Goal: Find specific page/section: Find specific page/section

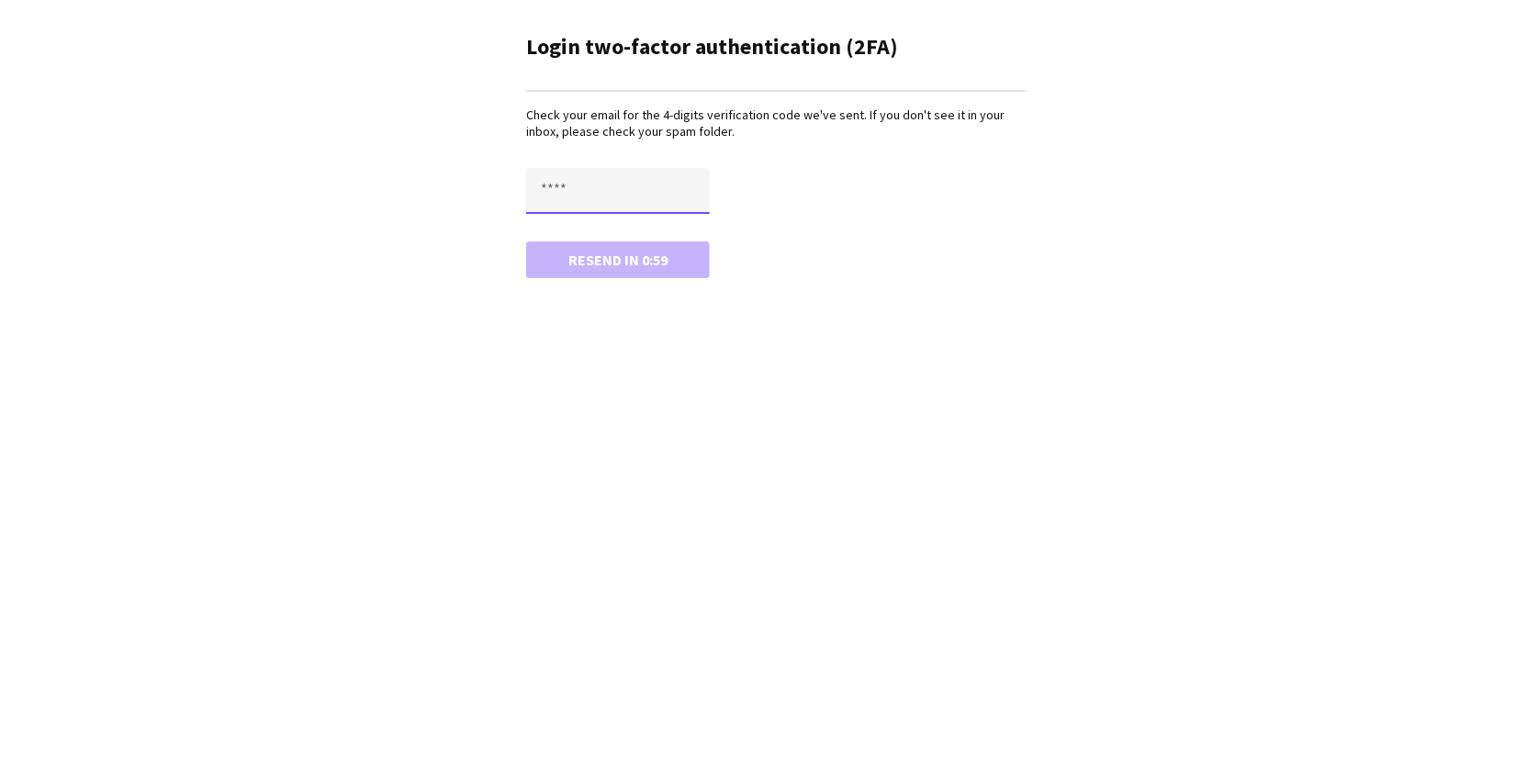
click at [655, 200] on input "text" at bounding box center [618, 191] width 184 height 46
paste input "****"
type input "****"
click at [526, 242] on button "Confirm" at bounding box center [618, 260] width 184 height 37
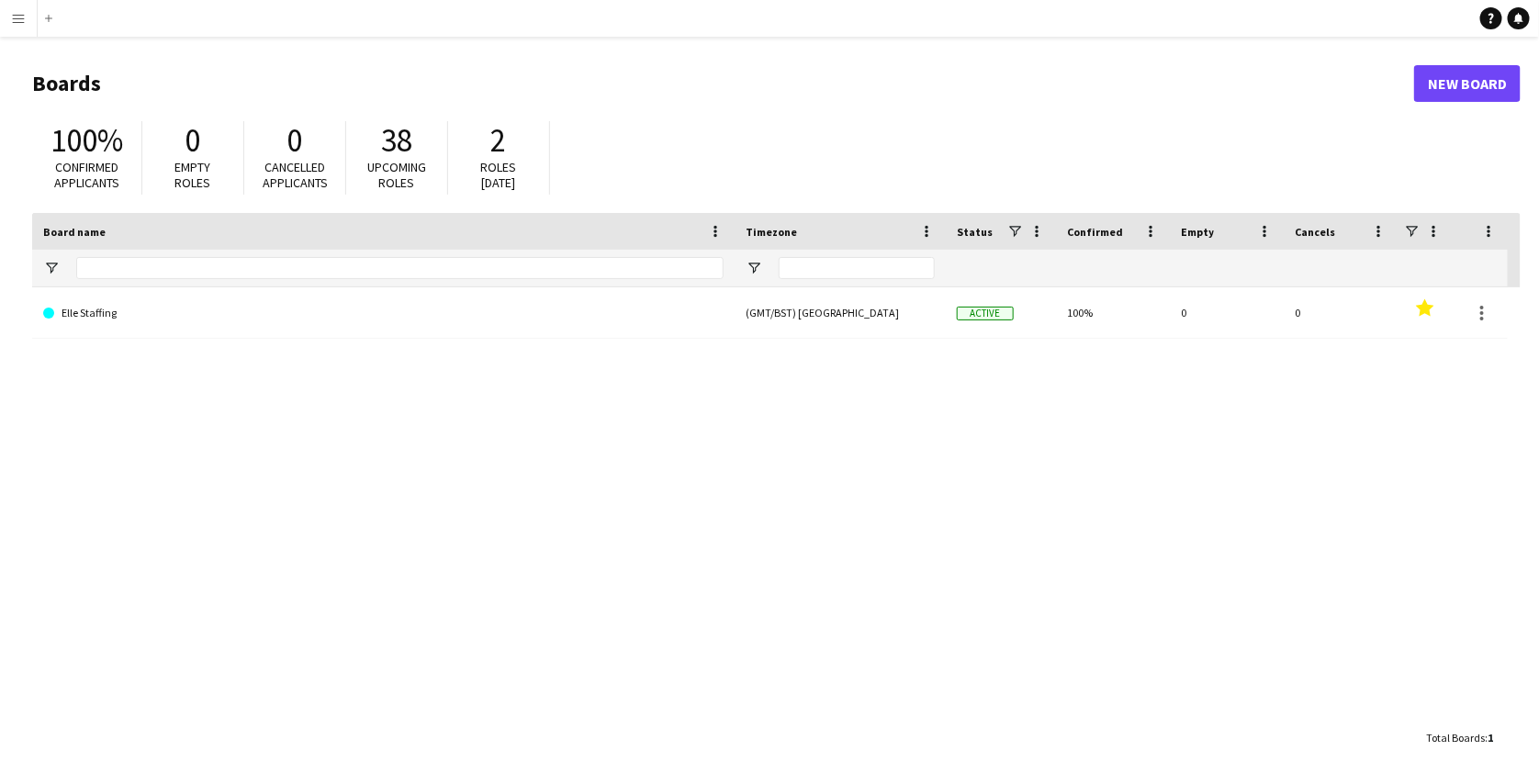
click at [25, 25] on app-icon "Menu" at bounding box center [18, 18] width 15 height 15
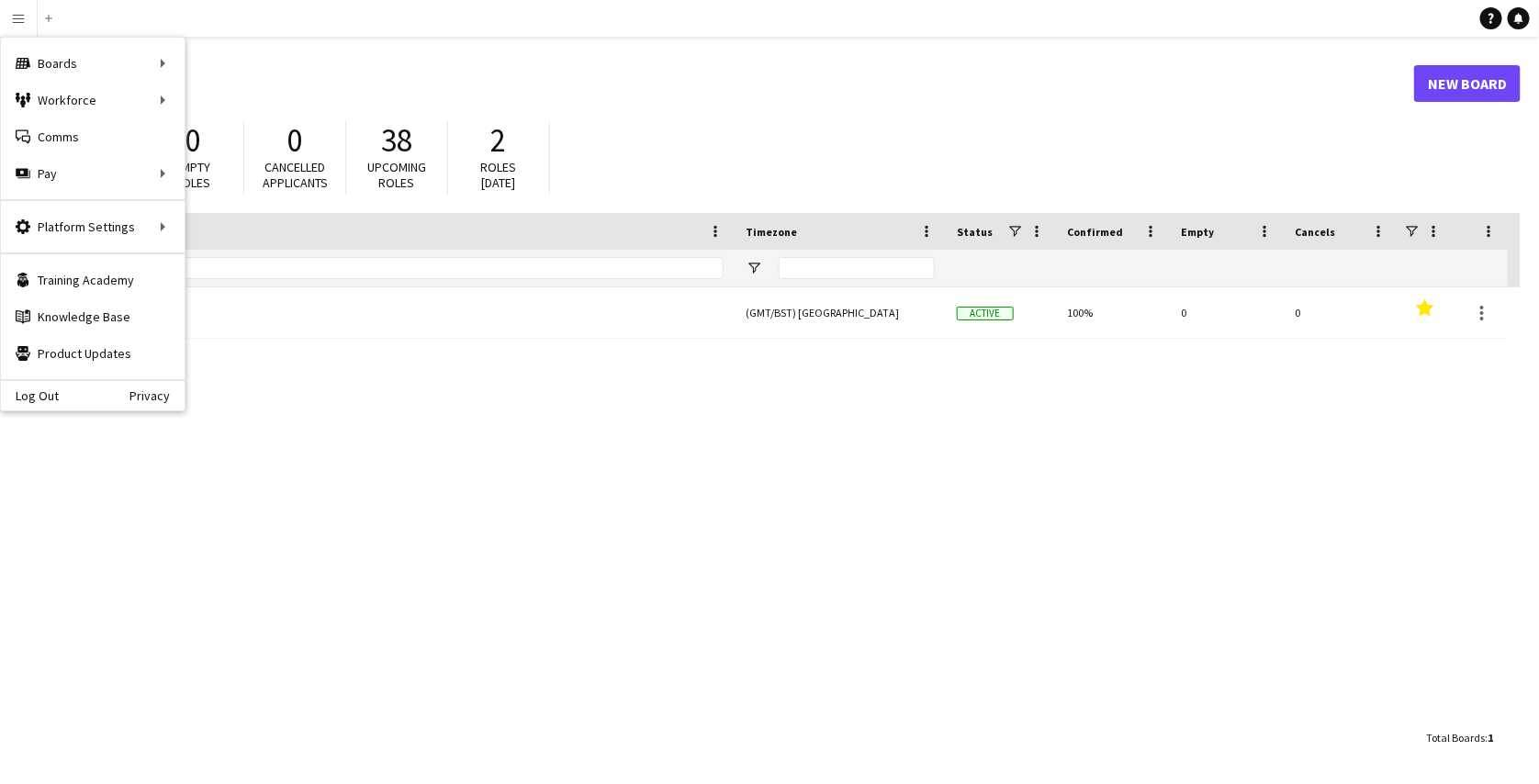
click at [332, 401] on div "Elle Staffing (GMT/BST) [GEOGRAPHIC_DATA] Active 100% 0 0 Favourites" at bounding box center [776, 504] width 1488 height 432
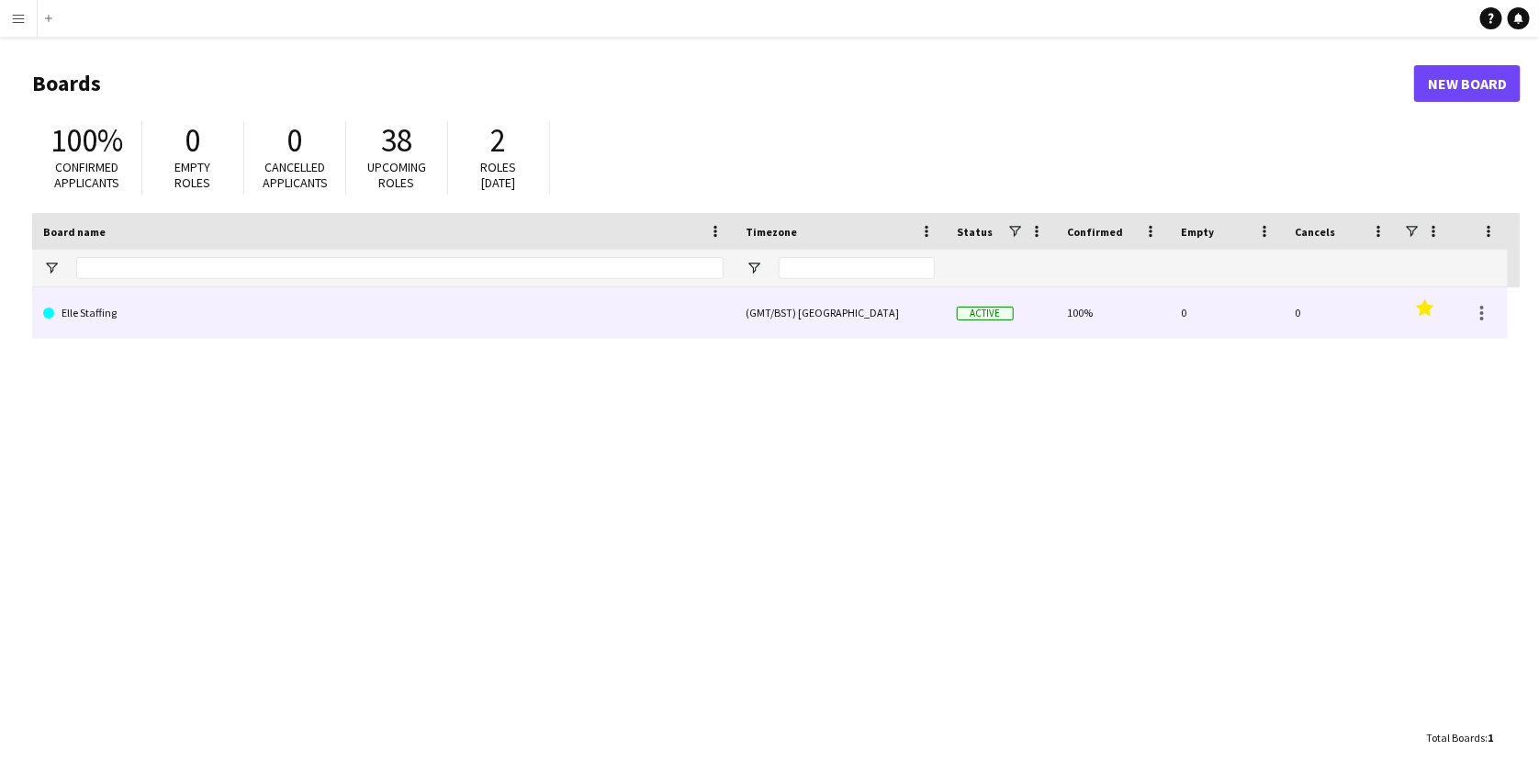
click at [103, 312] on link "Elle Staffing" at bounding box center [383, 313] width 680 height 51
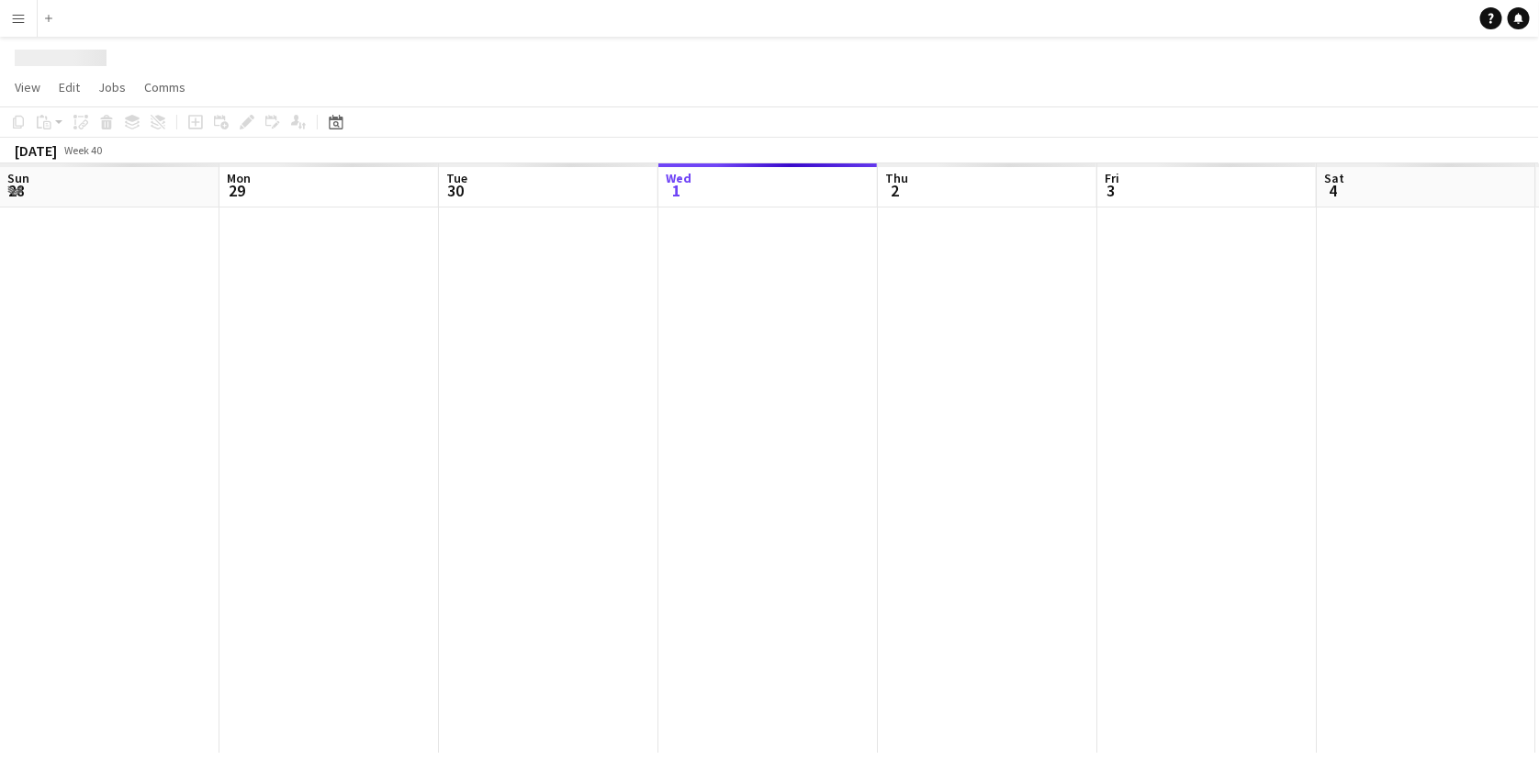
scroll to position [0, 439]
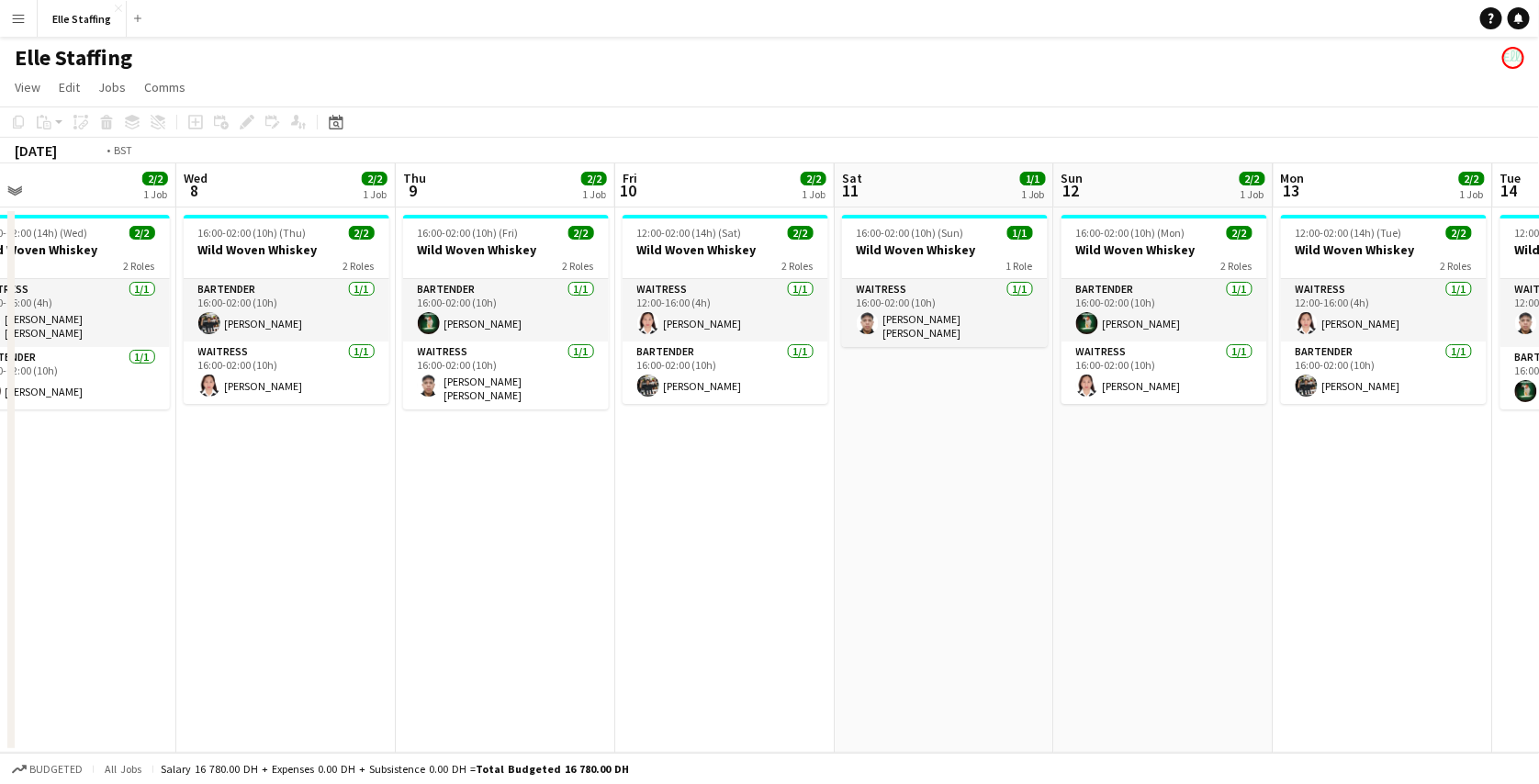
click at [310, 707] on div "16:00-02:00 (10h) (Mon) 2/2 Wild Woven Whiskey 2 Roles Bartender [DATE] 16:00-0…" at bounding box center [836, 480] width 2636 height 545
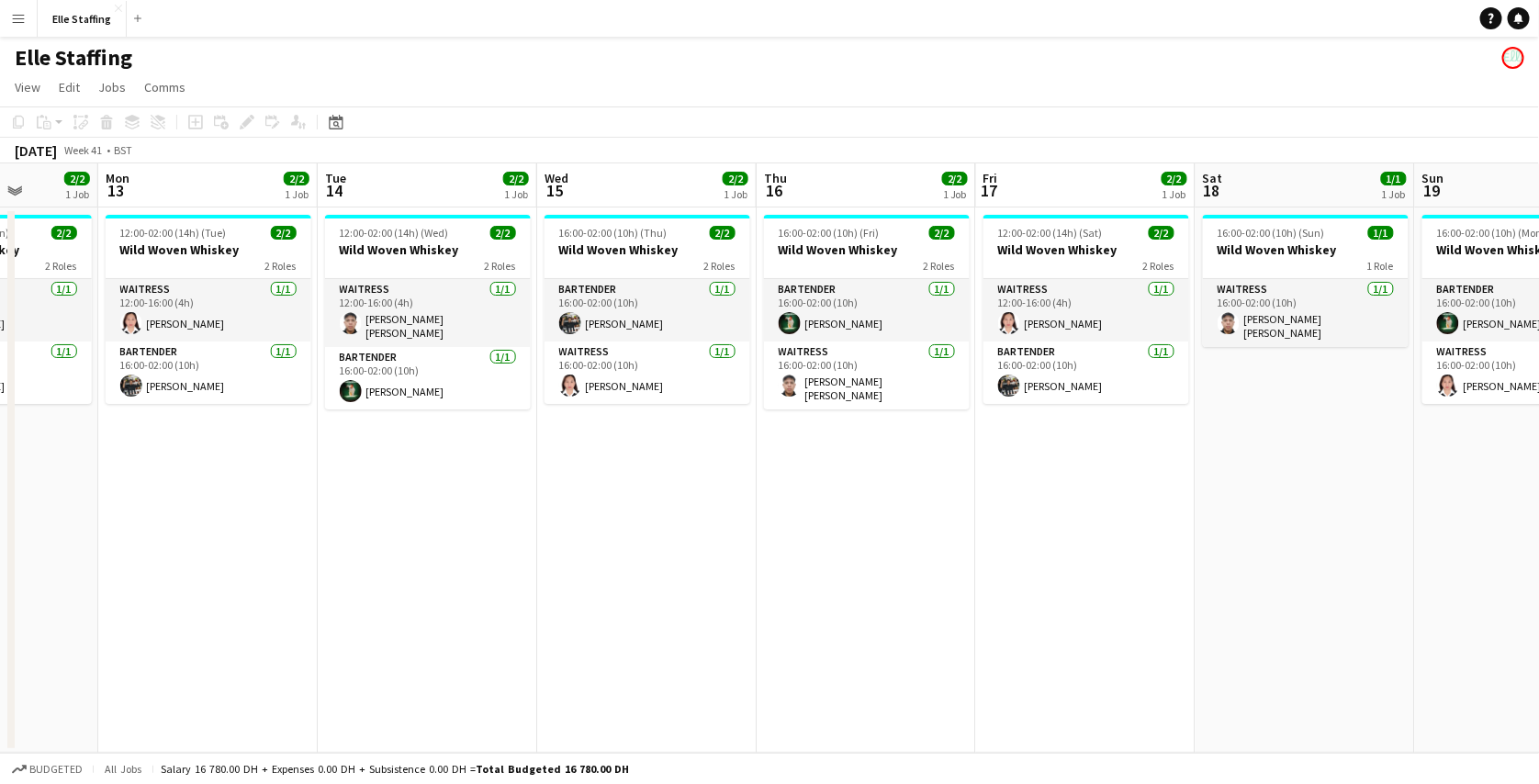
scroll to position [0, 567]
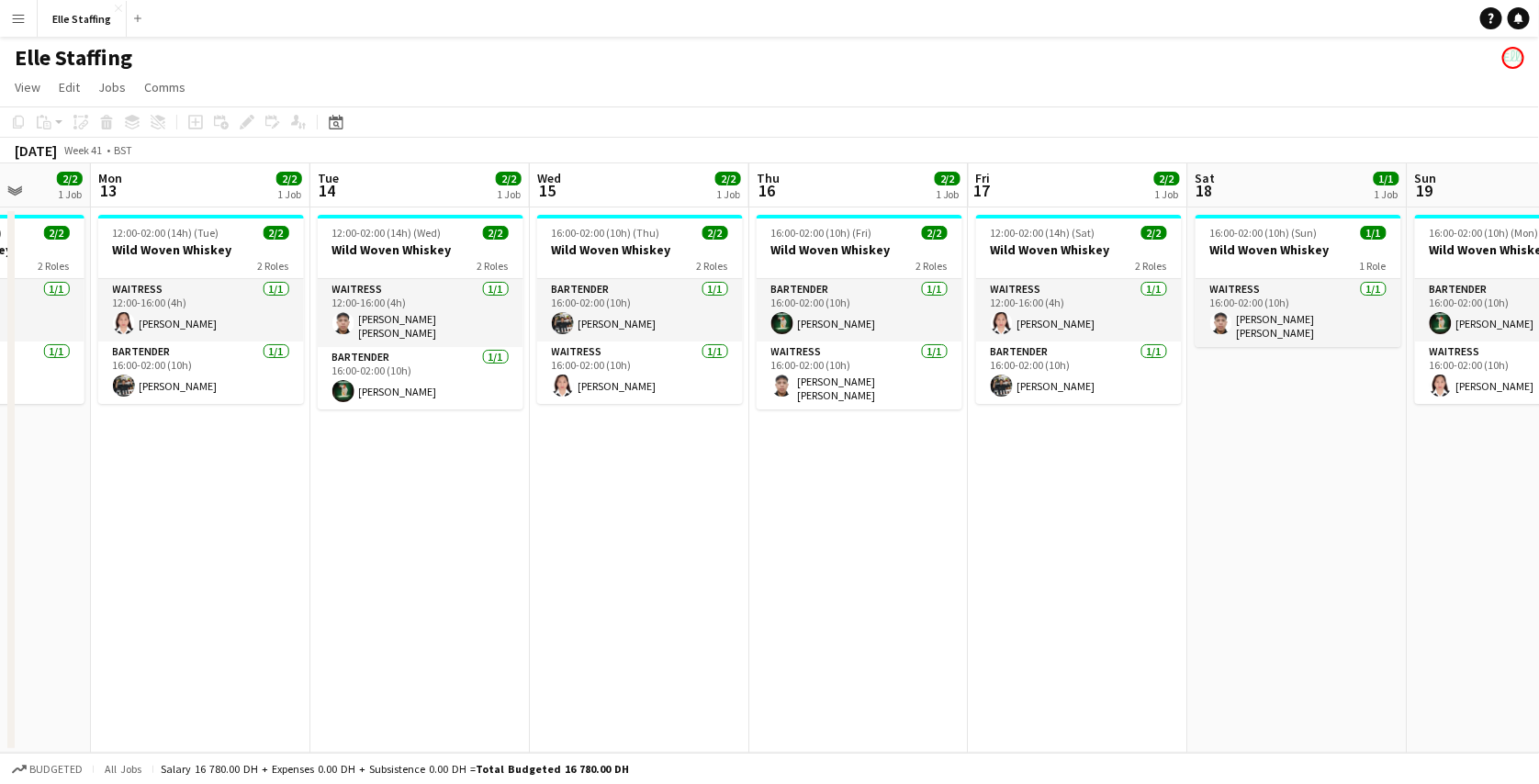
click at [24, 22] on app-icon "Menu" at bounding box center [18, 18] width 15 height 15
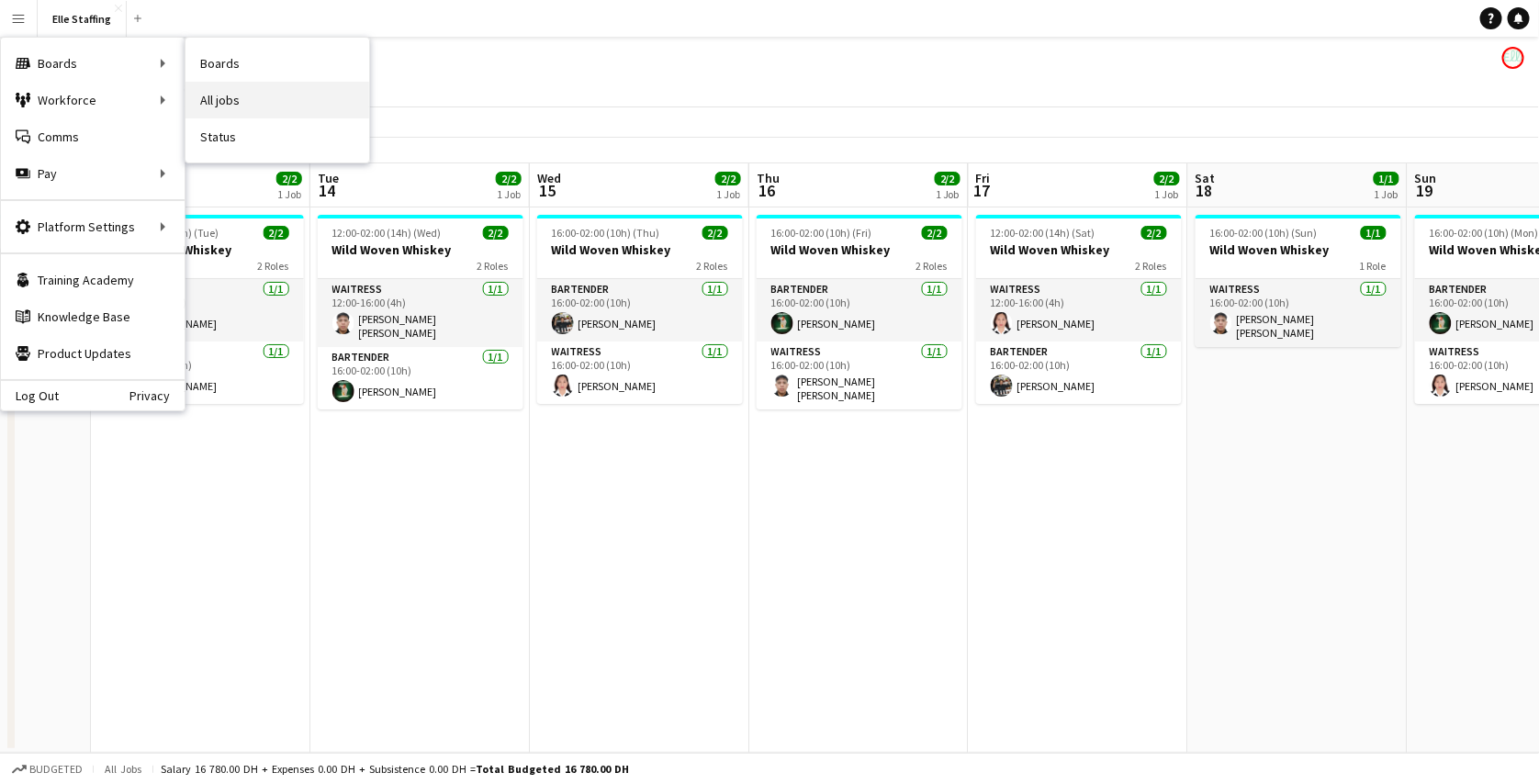
click at [199, 85] on link "All jobs" at bounding box center [278, 100] width 184 height 37
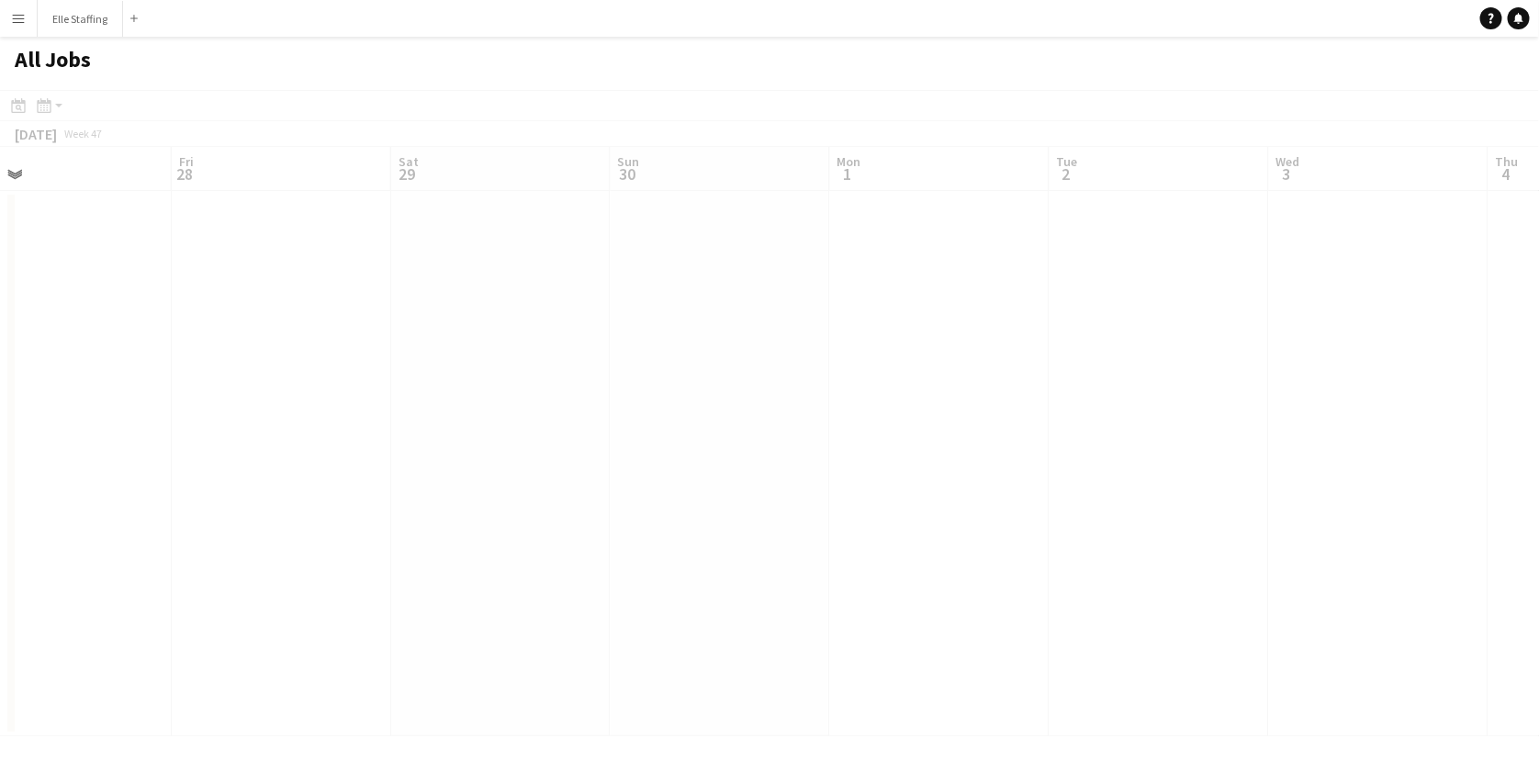
scroll to position [0, 644]
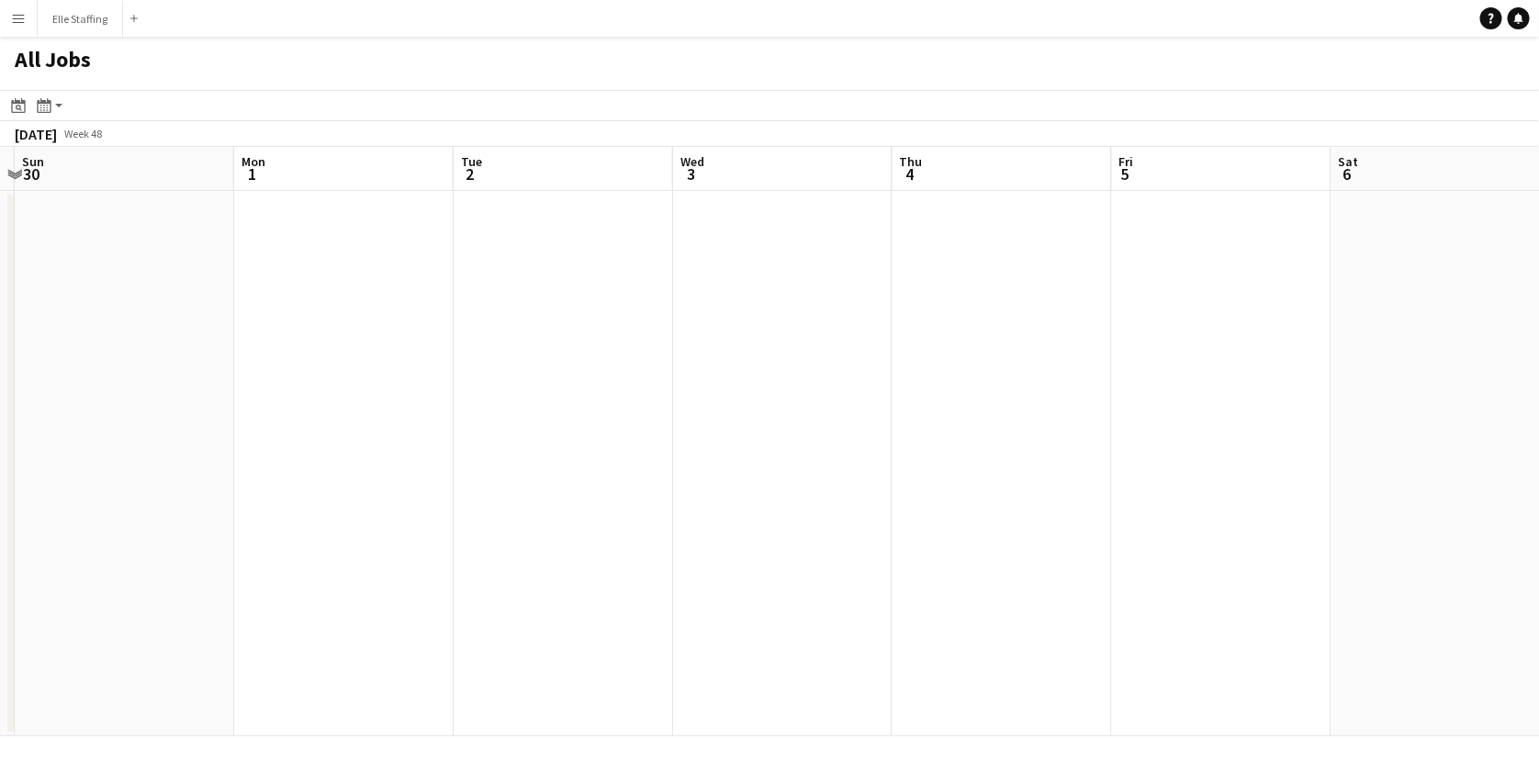
click at [28, 15] on button "Menu" at bounding box center [18, 18] width 37 height 37
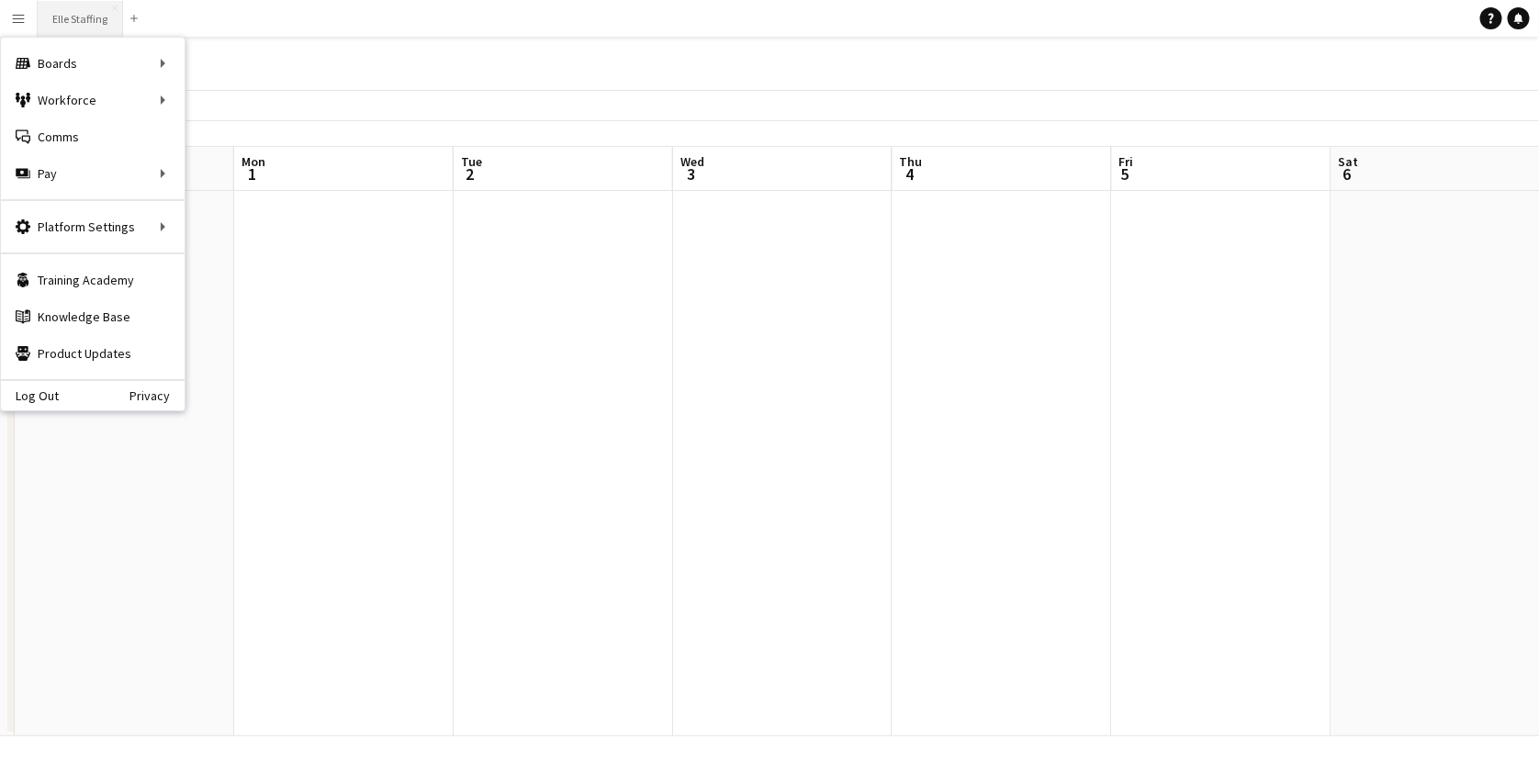
click at [92, 17] on button "Elle Staffing Close" at bounding box center [80, 18] width 86 height 36
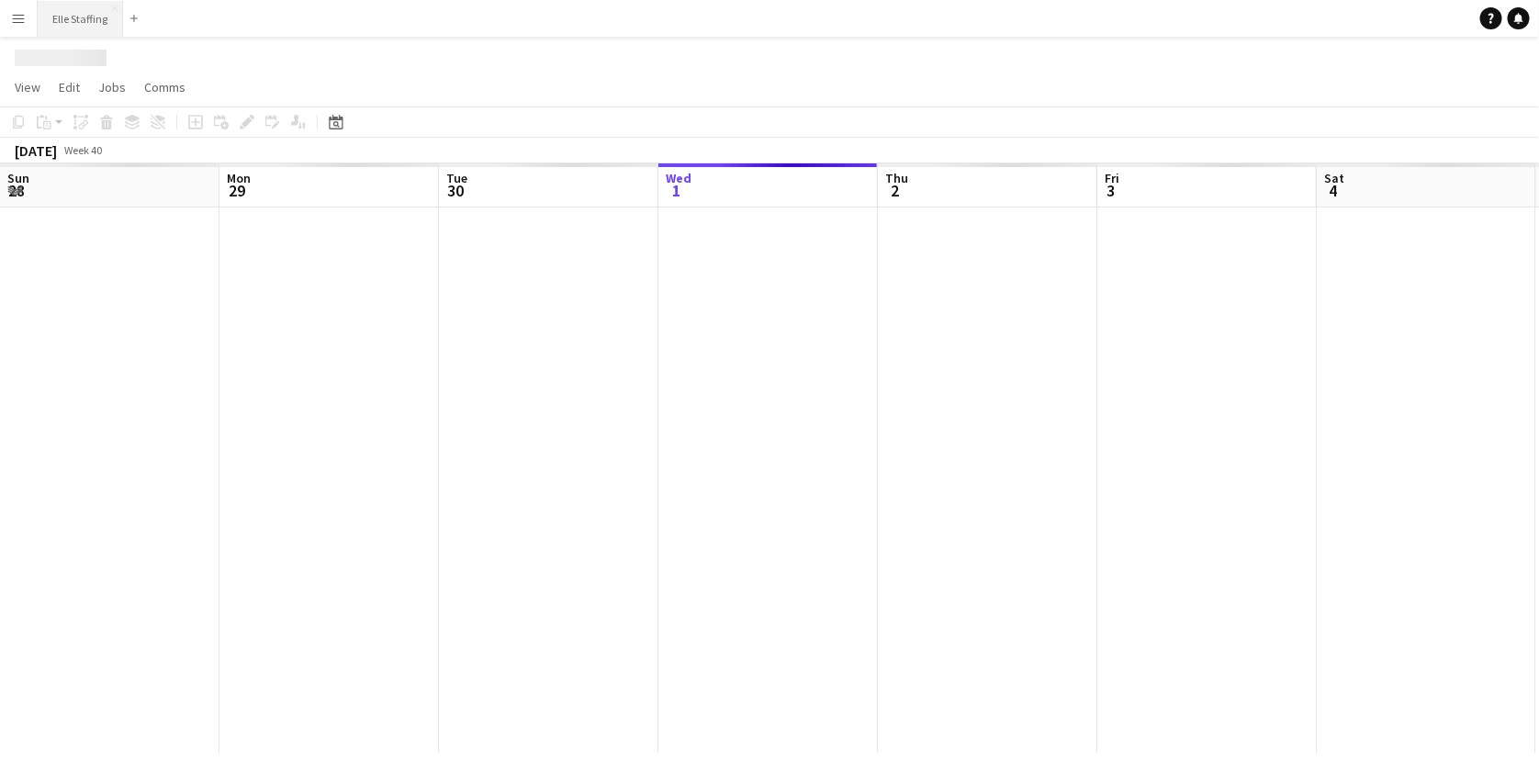
scroll to position [0, 439]
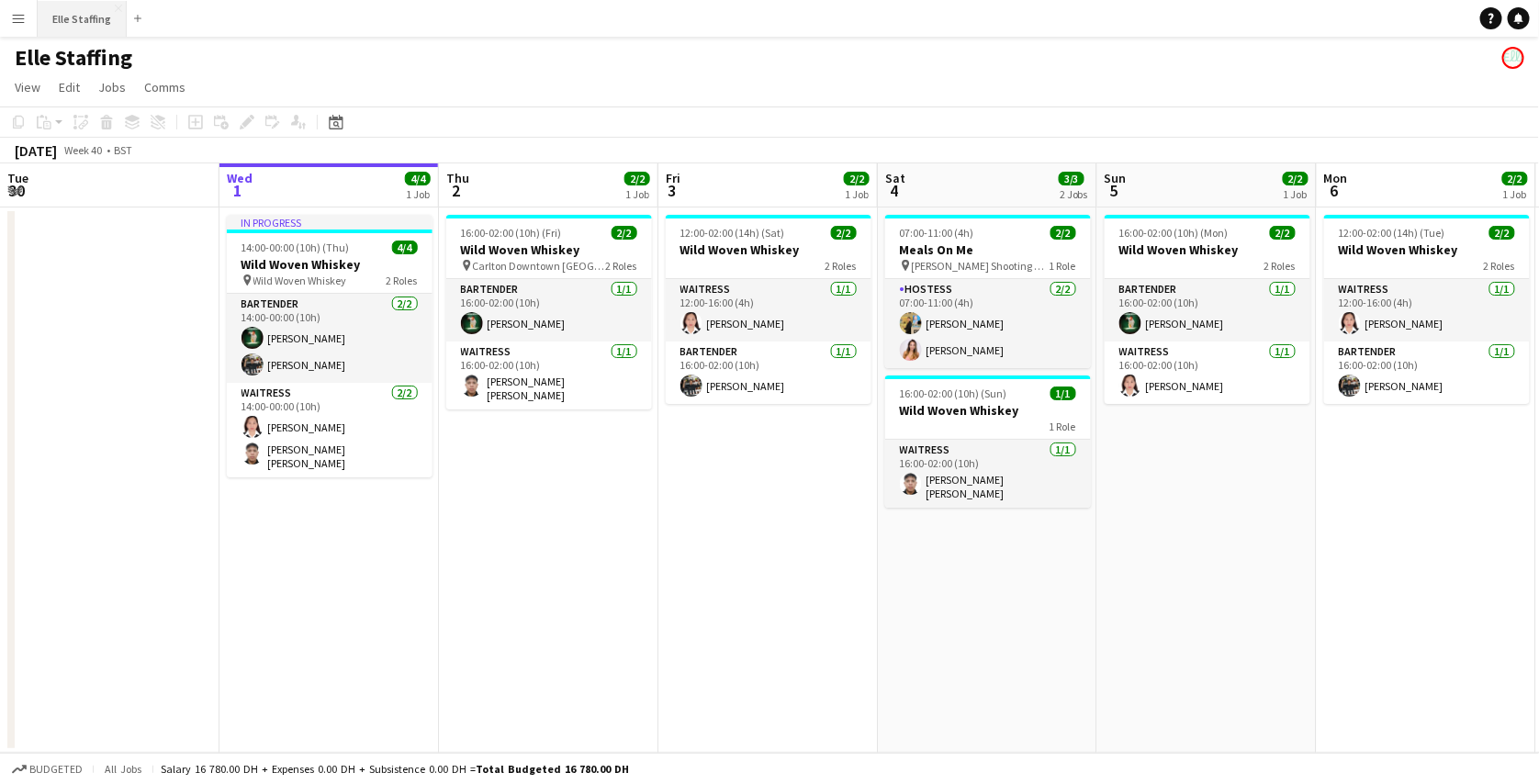
click at [118, 2] on button "Elle Staffing Close" at bounding box center [82, 18] width 89 height 36
click at [115, 5] on app-icon "Close" at bounding box center [119, 8] width 7 height 7
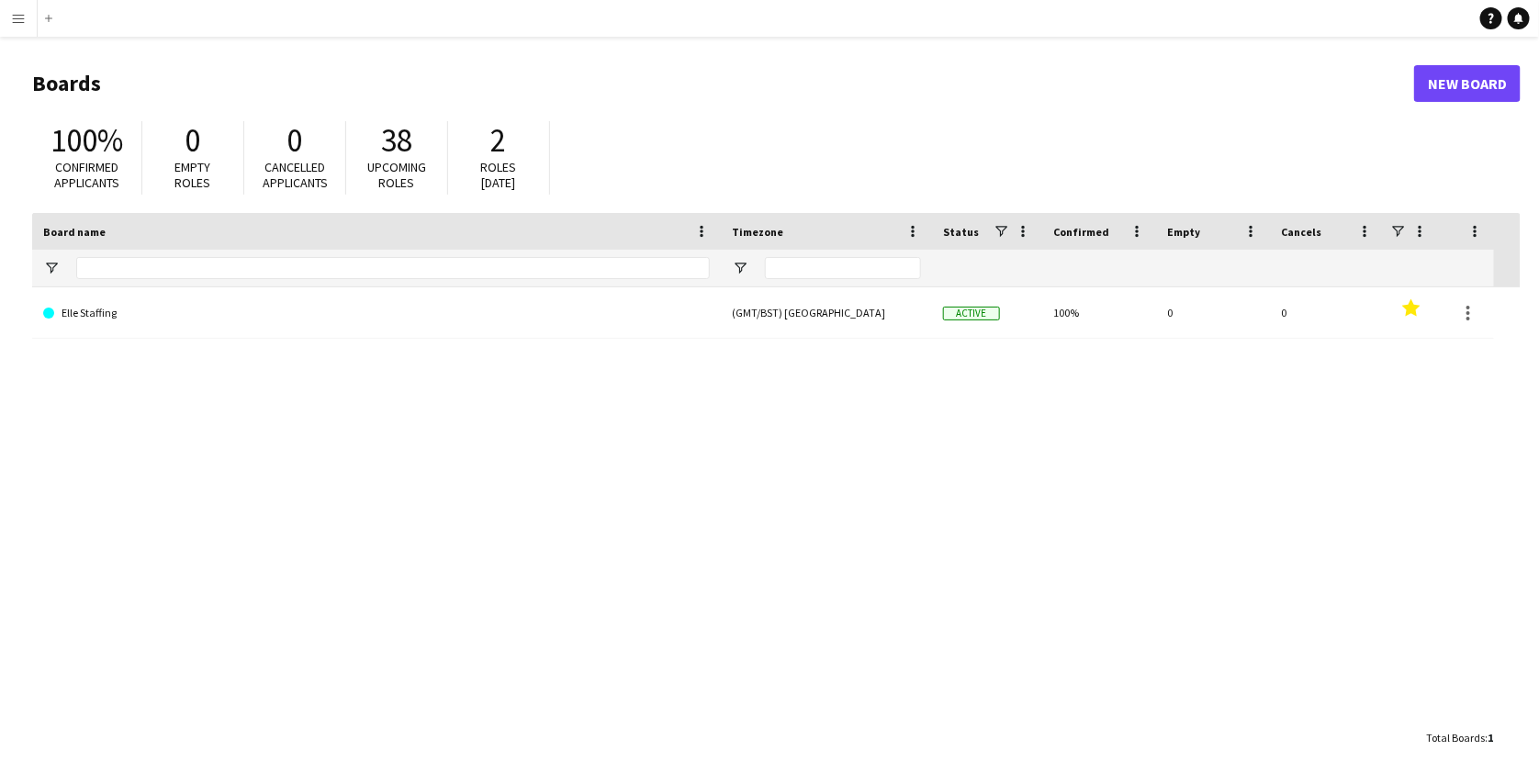
click at [18, 17] on app-icon "Menu" at bounding box center [18, 18] width 15 height 15
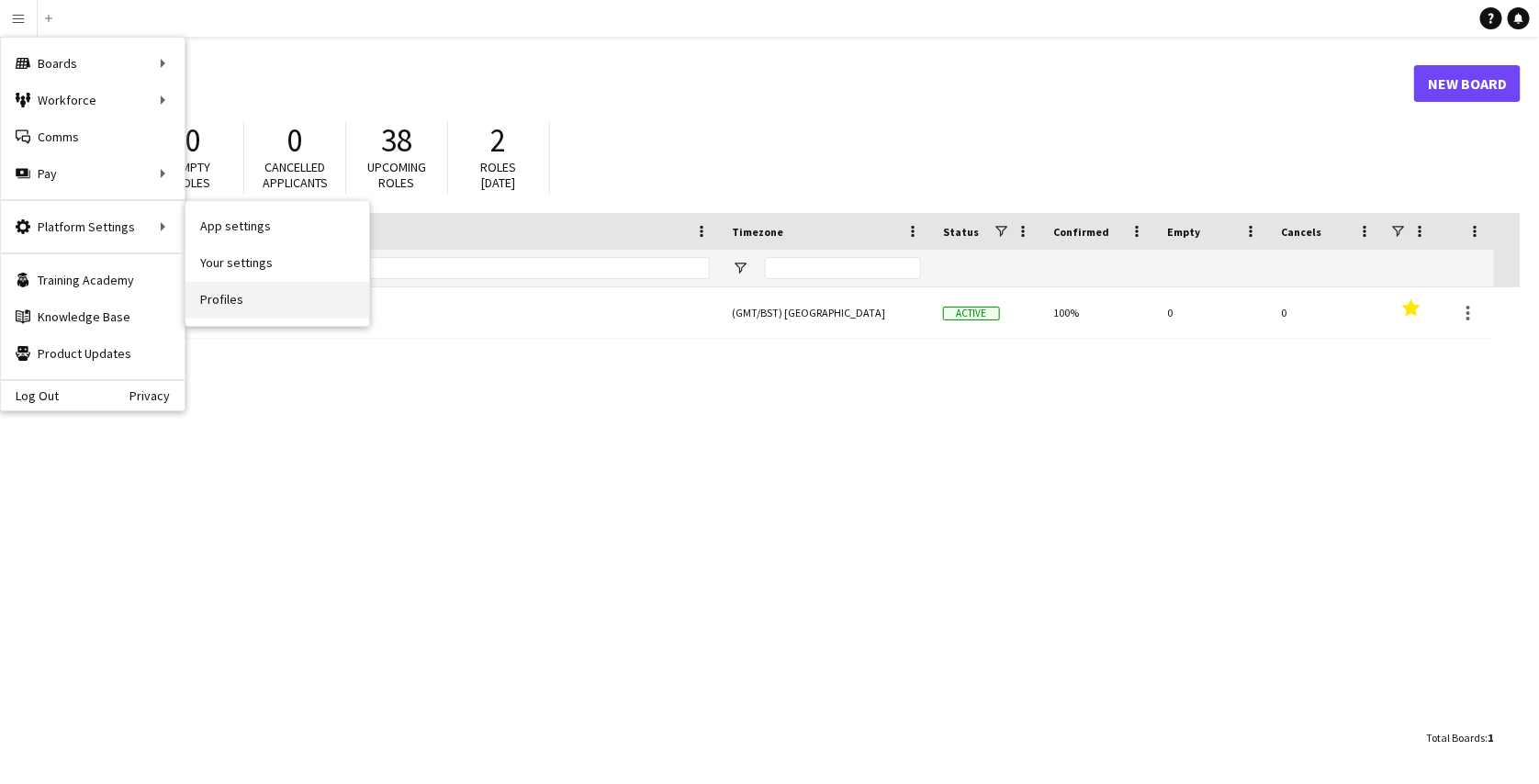
click at [223, 297] on link "Profiles" at bounding box center [278, 301] width 184 height 37
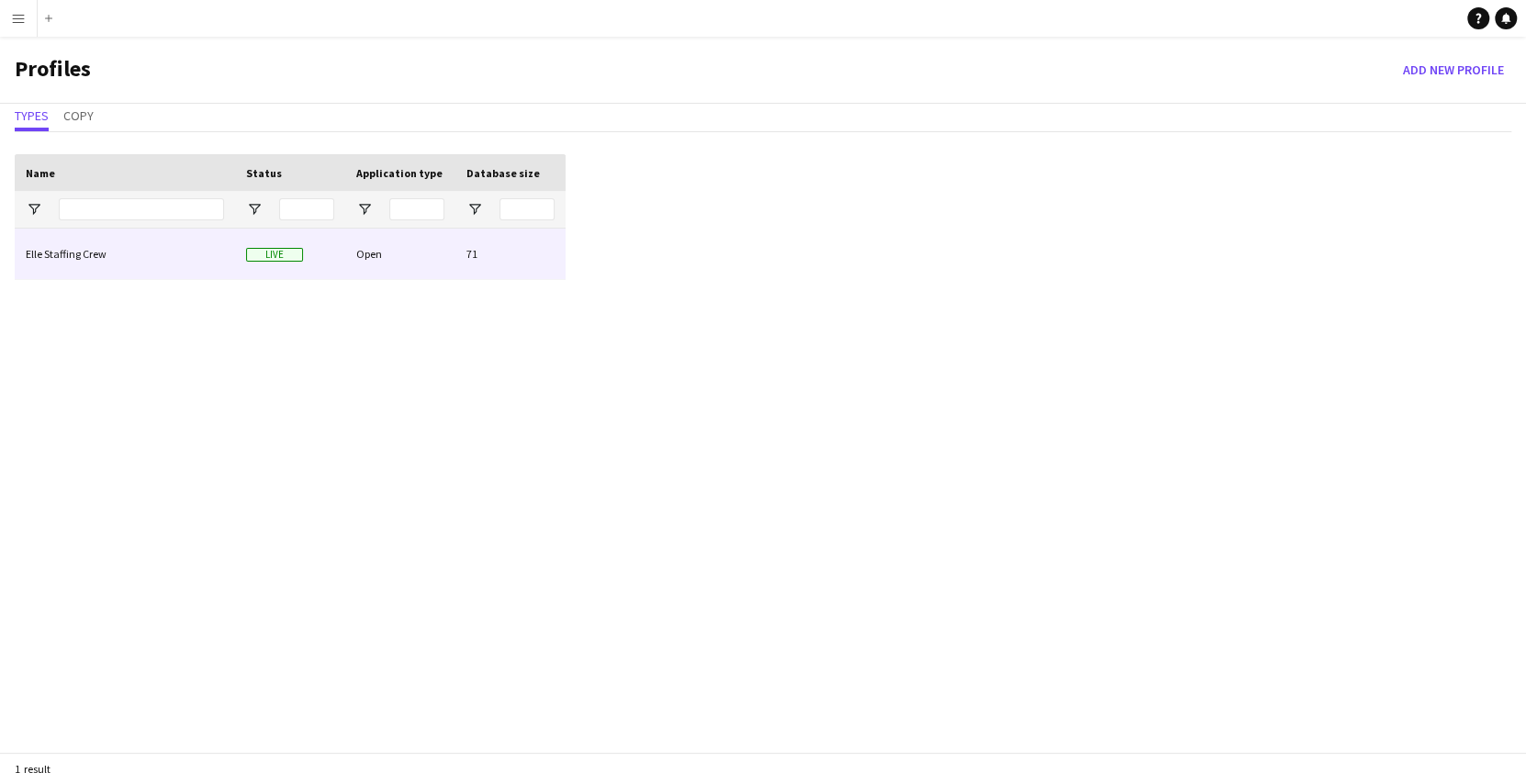
click at [157, 253] on div "Elle Staffing Crew" at bounding box center [125, 254] width 221 height 51
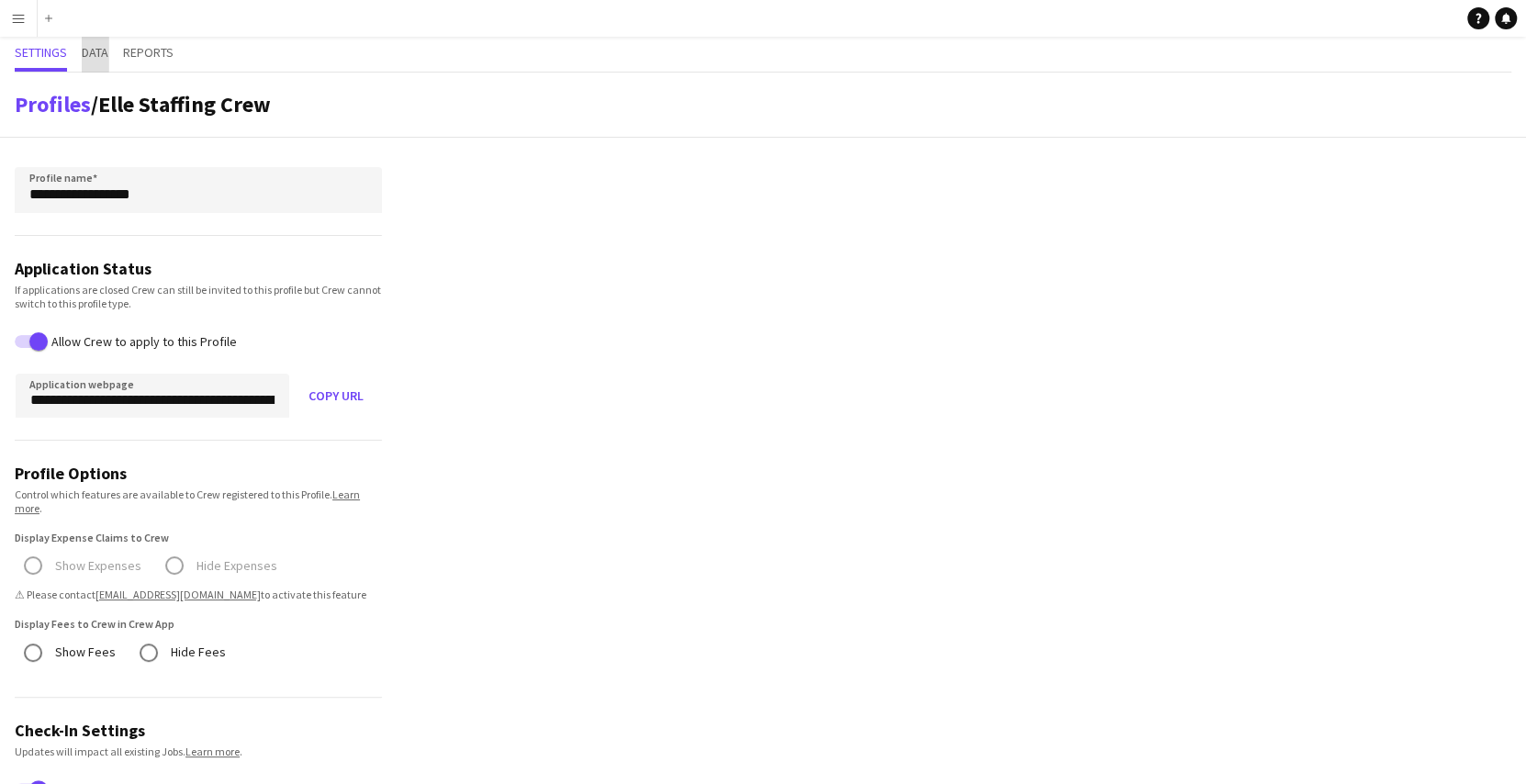
click at [94, 51] on span "Data" at bounding box center [95, 52] width 27 height 13
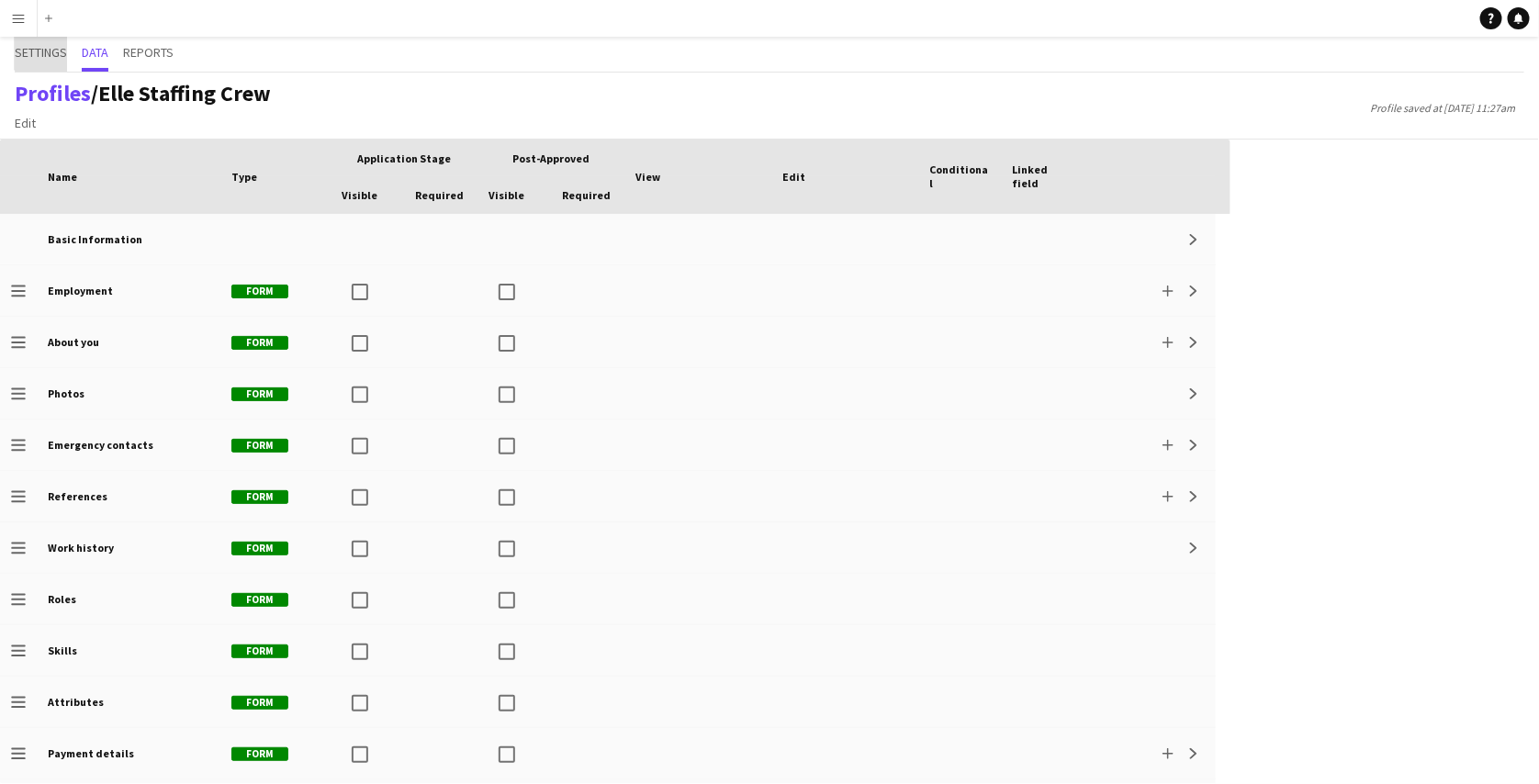
click at [43, 46] on span "Settings" at bounding box center [40, 52] width 52 height 13
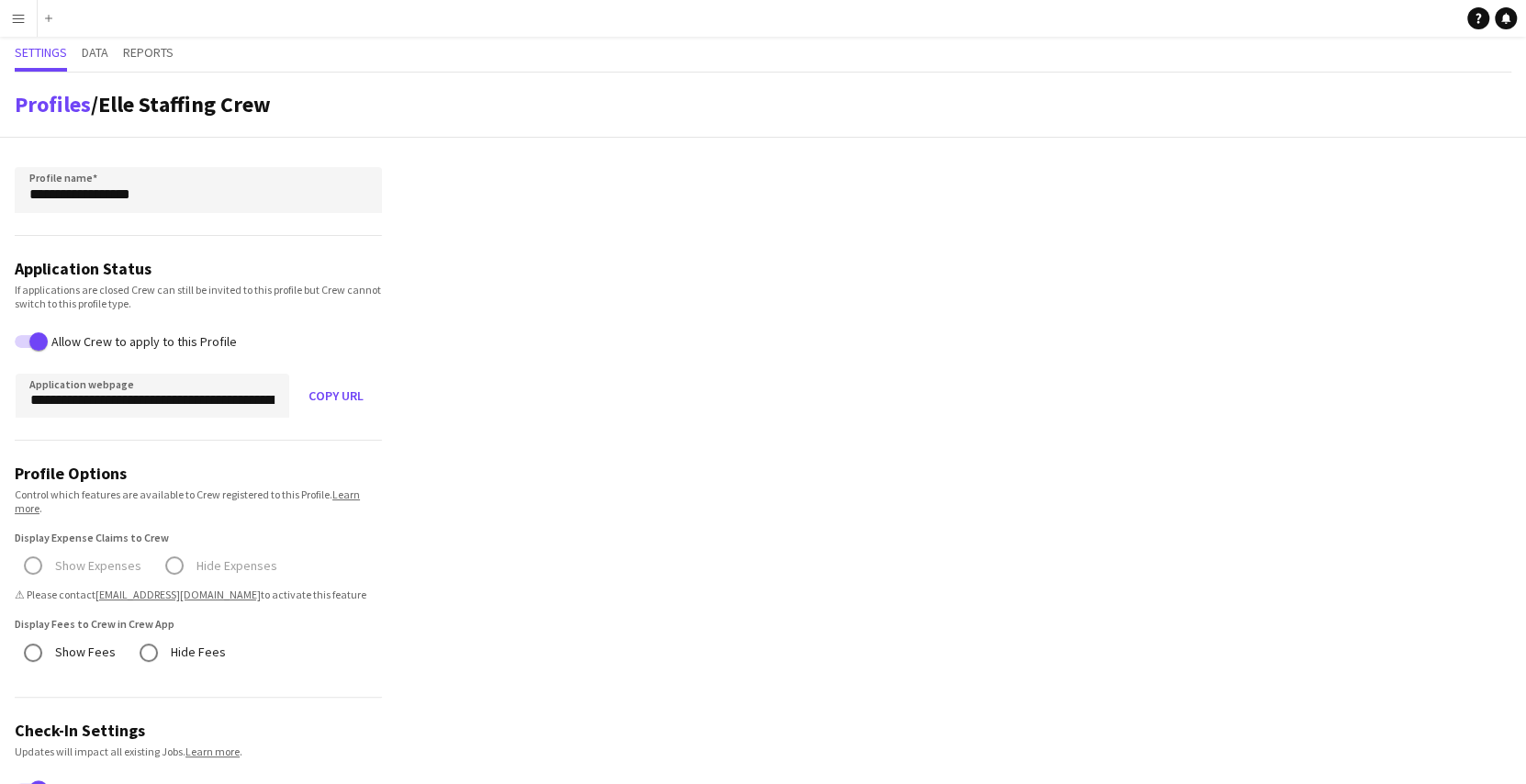
click at [25, 16] on app-icon "Menu" at bounding box center [18, 18] width 15 height 15
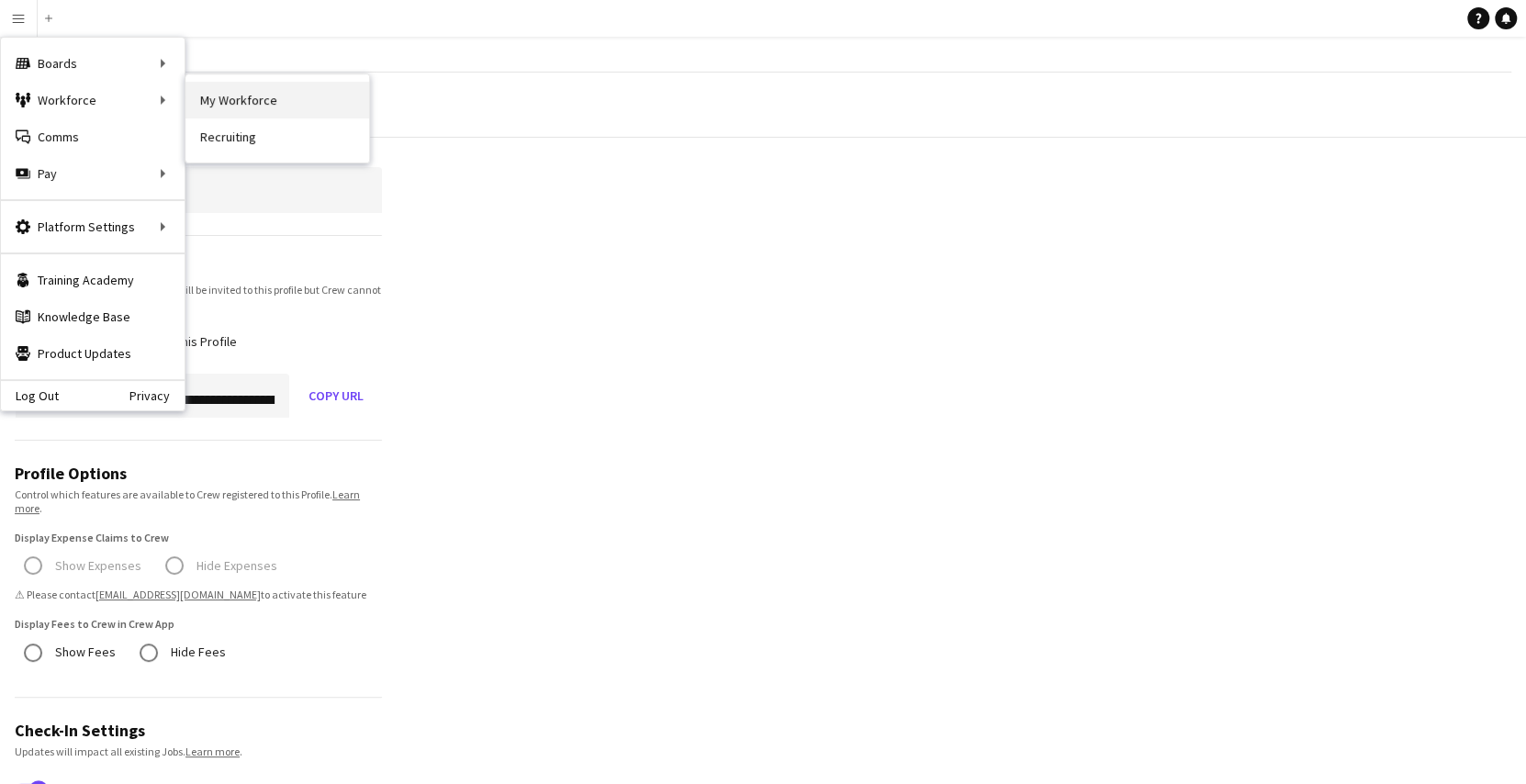
click at [256, 102] on link "My Workforce" at bounding box center [278, 100] width 184 height 37
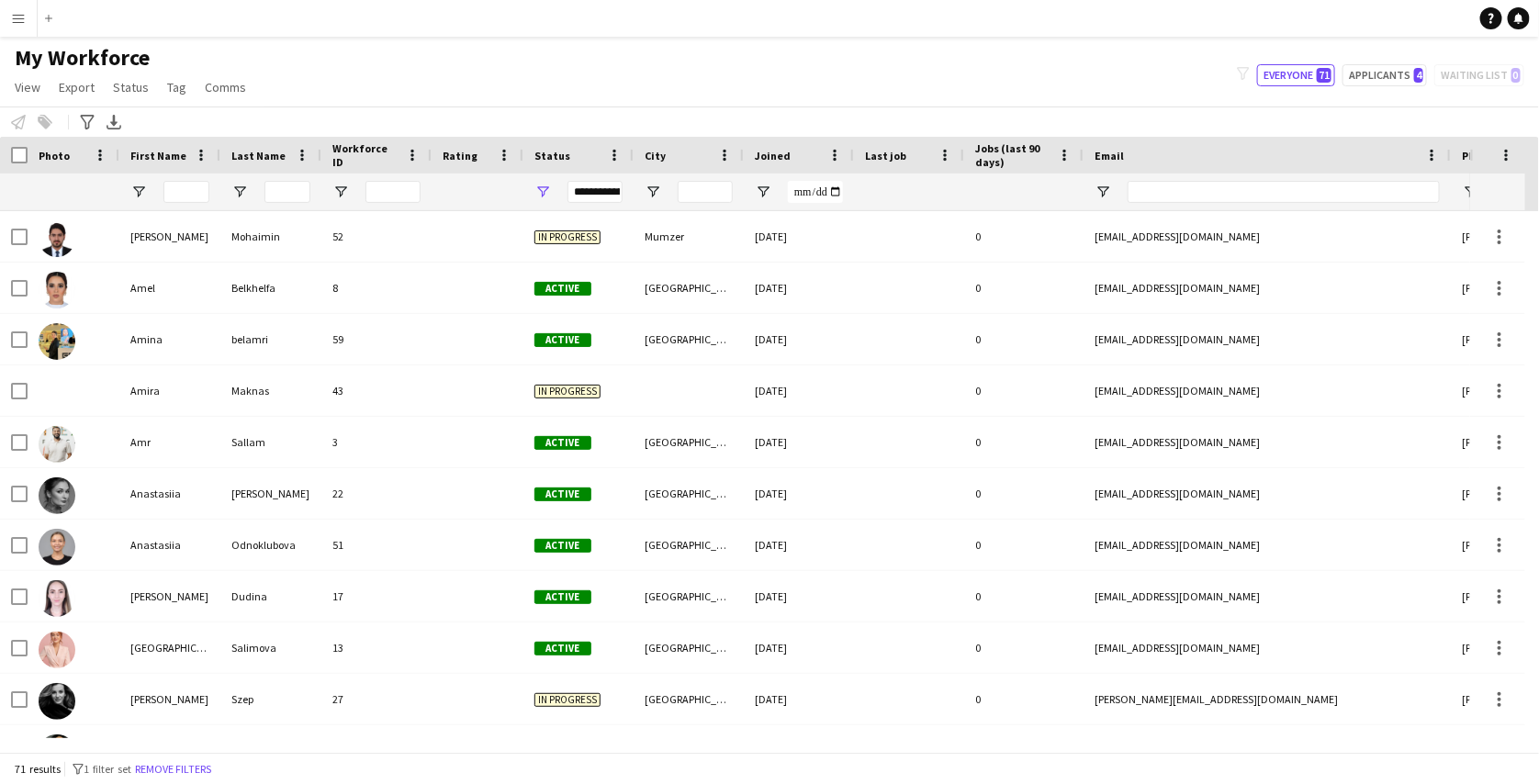
click at [18, 24] on app-icon "Menu" at bounding box center [18, 18] width 15 height 15
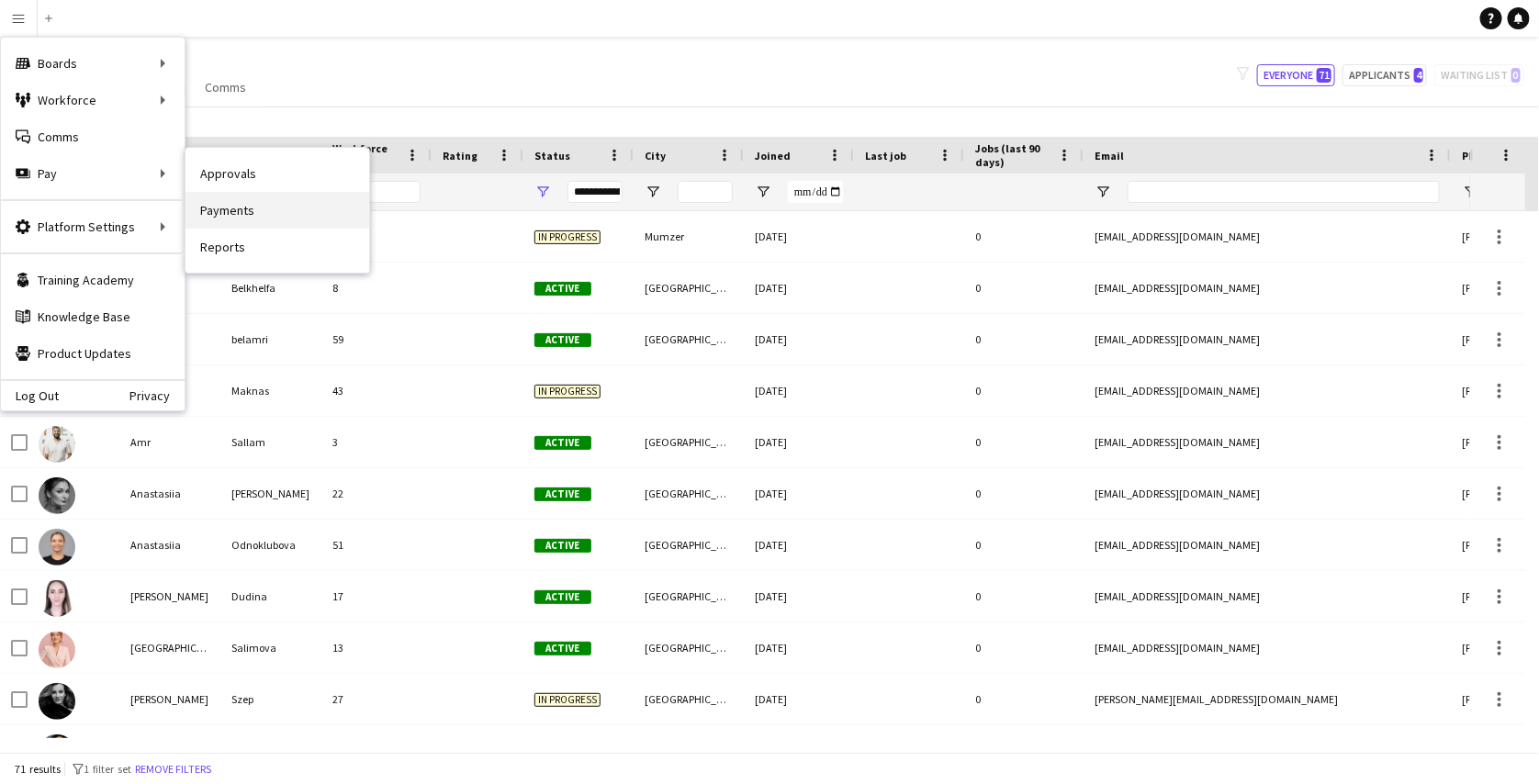
click at [232, 199] on link "Payments" at bounding box center [278, 210] width 184 height 37
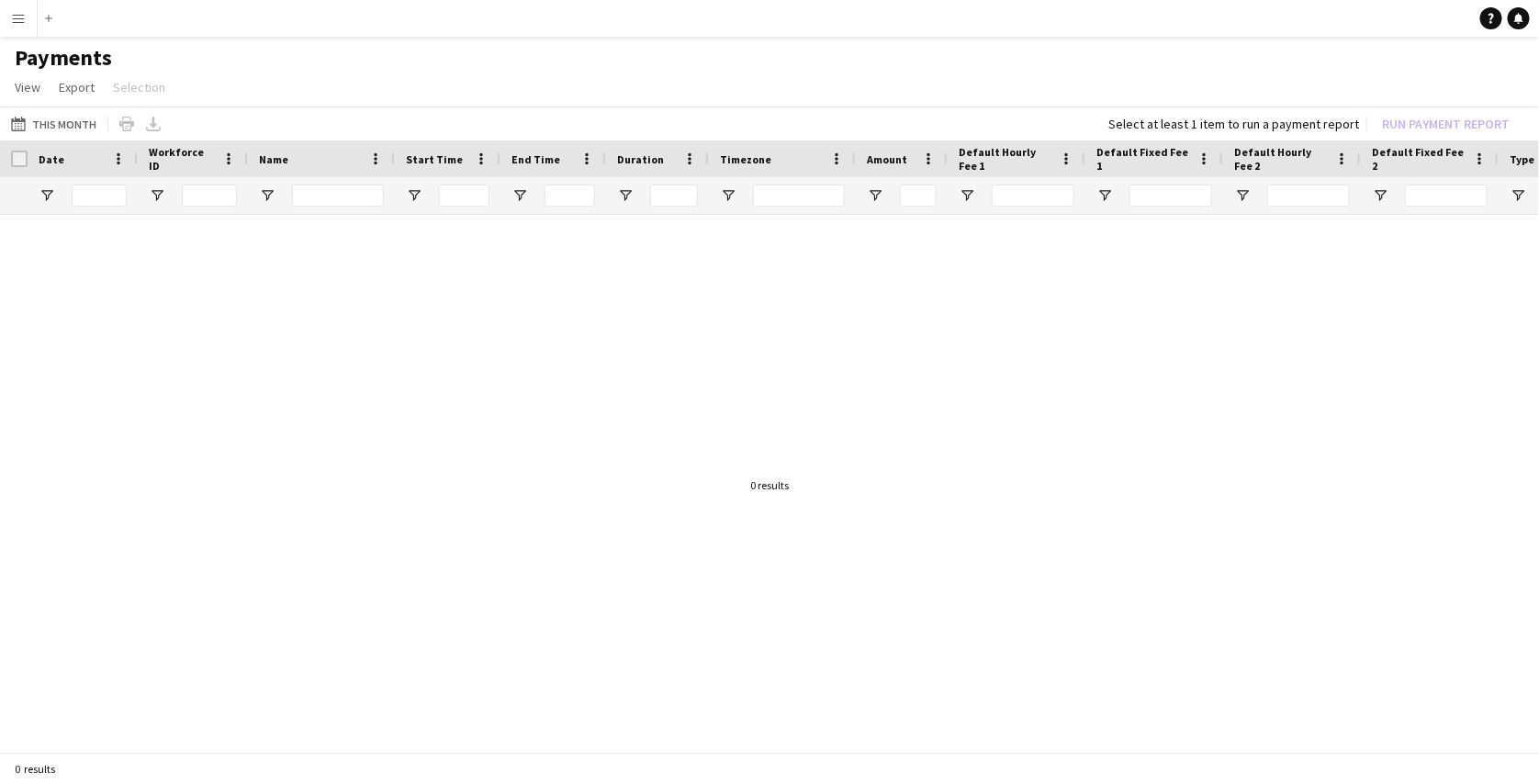
click at [27, 21] on button "Menu" at bounding box center [18, 18] width 37 height 37
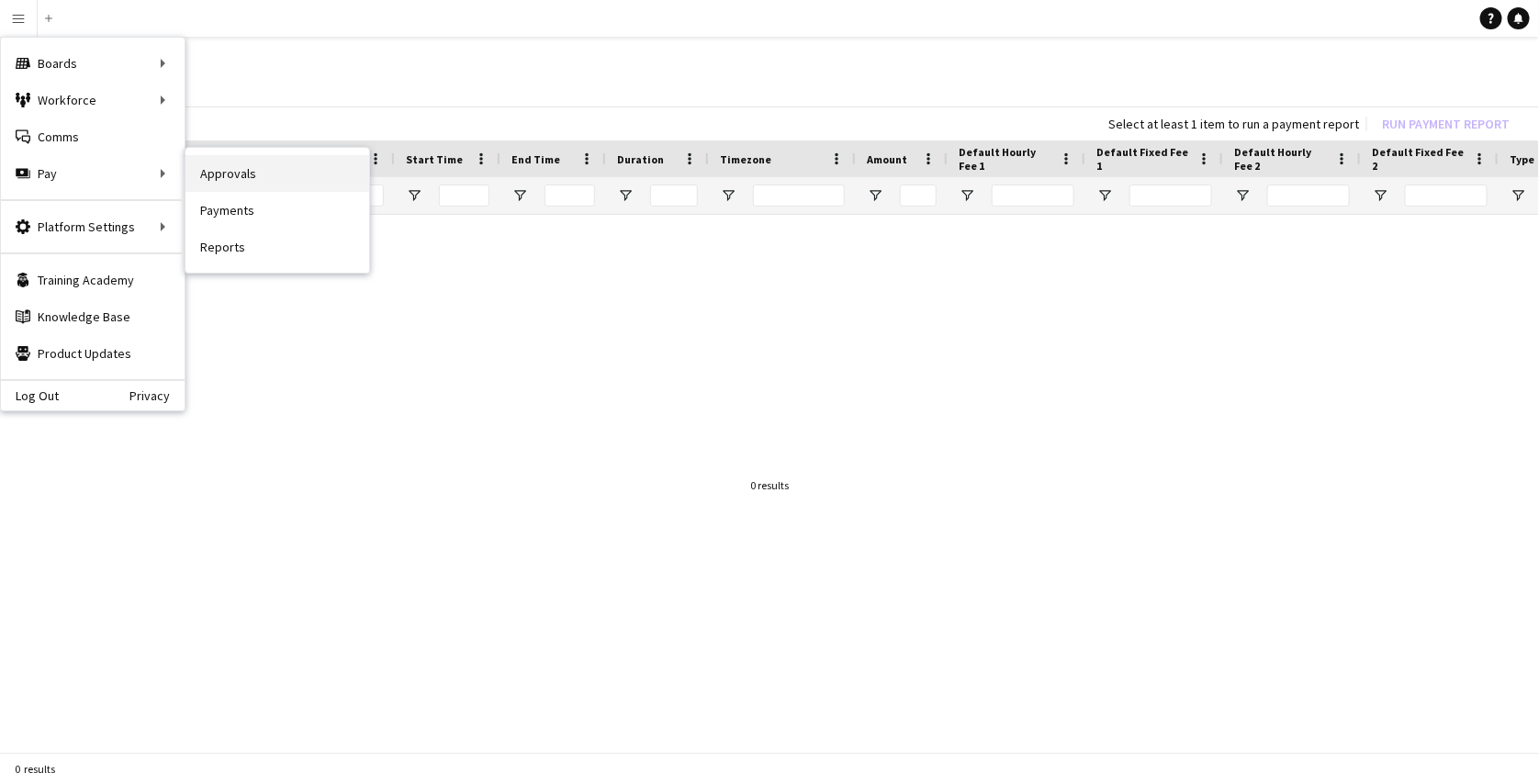
click at [195, 175] on link "Approvals" at bounding box center [278, 174] width 184 height 37
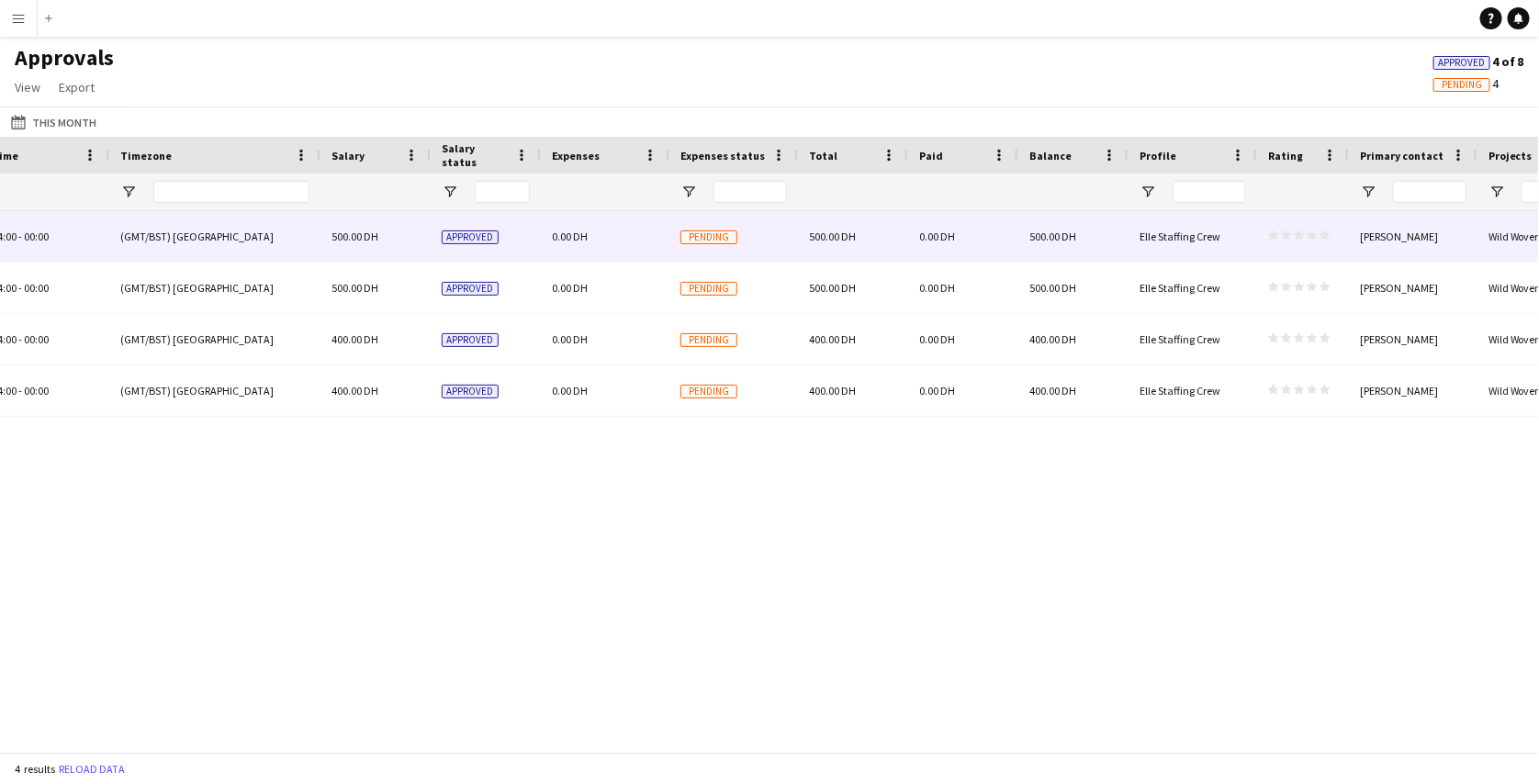
click at [308, 225] on div "(GMT/BST) [GEOGRAPHIC_DATA]" at bounding box center [215, 236] width 211 height 51
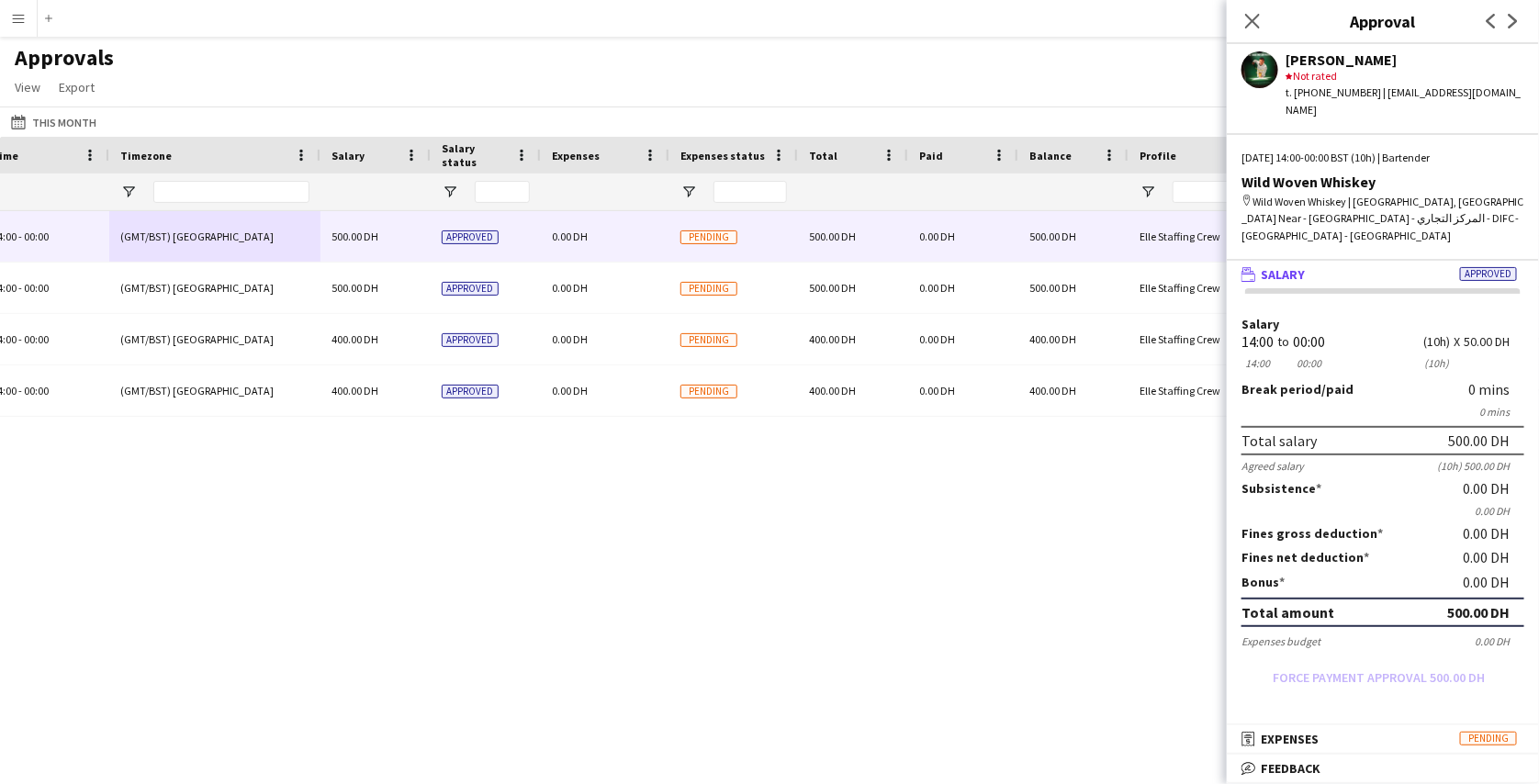
click at [506, 444] on div "Wild Woven Whiskey 14:00 - 00:00 (GMT/BST) London 500.00 DH Approved 0.00 DH Pe…" at bounding box center [770, 474] width 1539 height 527
click at [485, 489] on div "Wild Woven Whiskey 14:00 - 00:00 (GMT/BST) London 500.00 DH Approved 0.00 DH Pe…" at bounding box center [770, 474] width 1539 height 527
click at [1254, 20] on icon "Close pop-in" at bounding box center [1251, 20] width 17 height 17
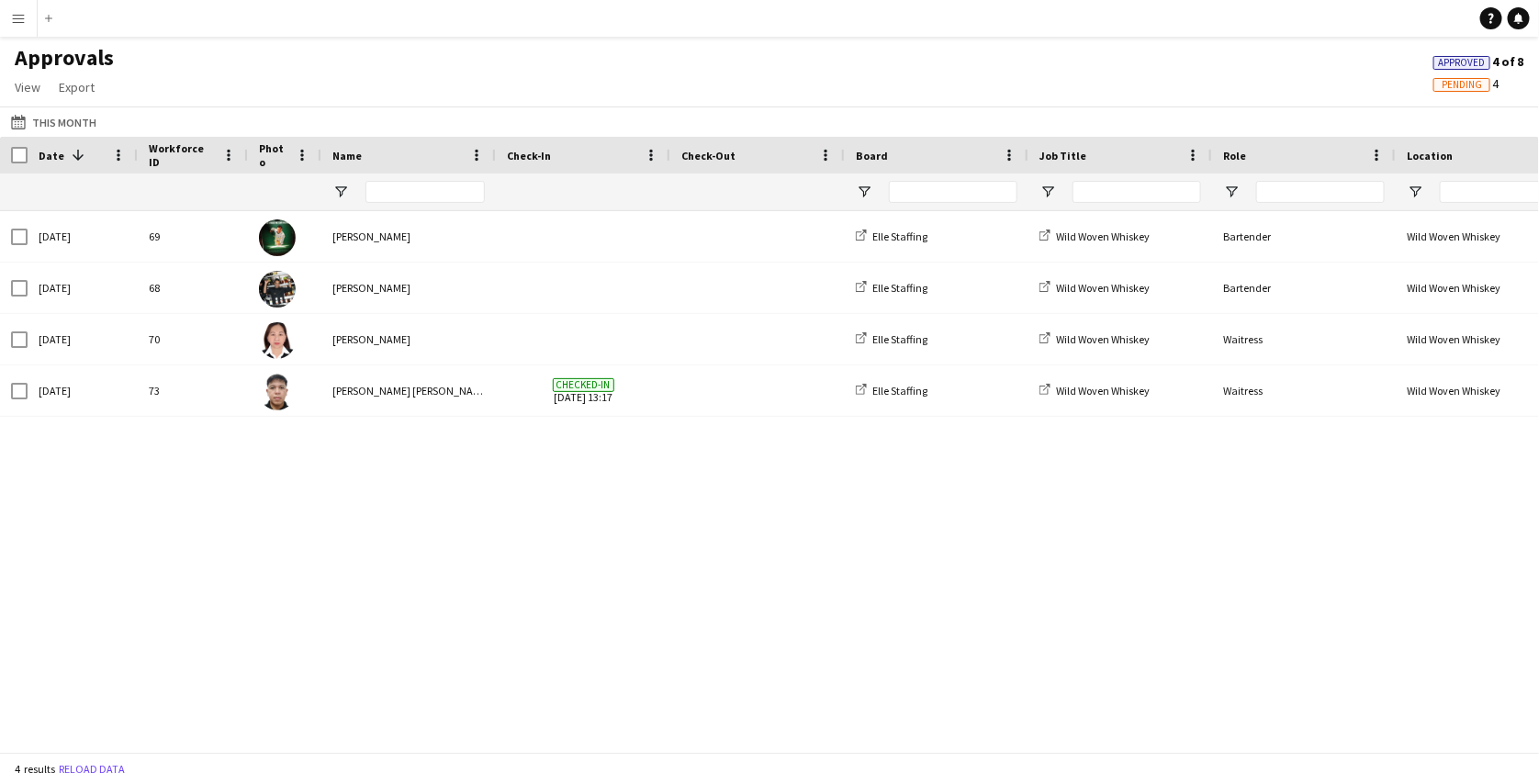
click at [23, 28] on button "Menu" at bounding box center [18, 18] width 37 height 37
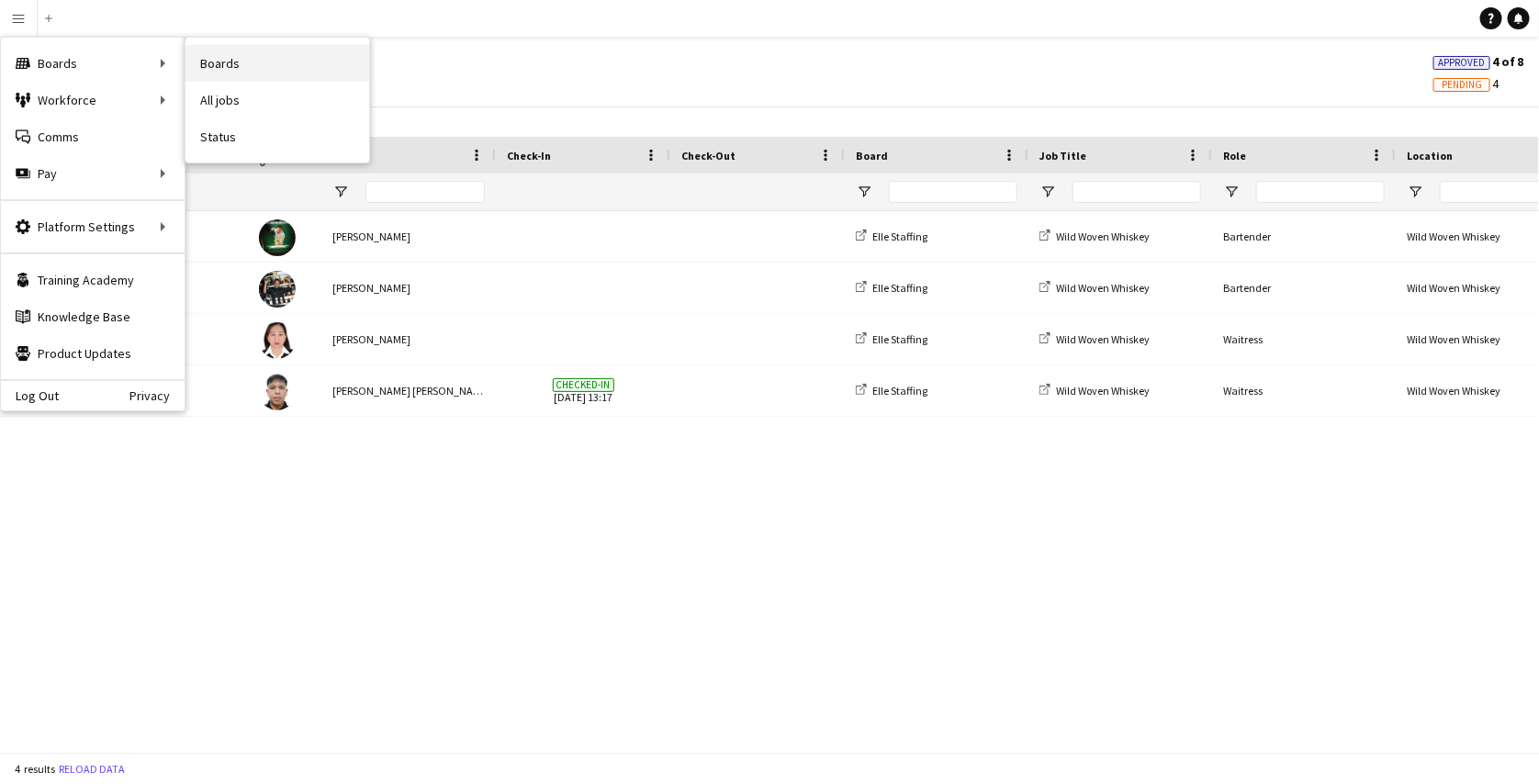
click at [213, 62] on link "Boards" at bounding box center [278, 63] width 184 height 37
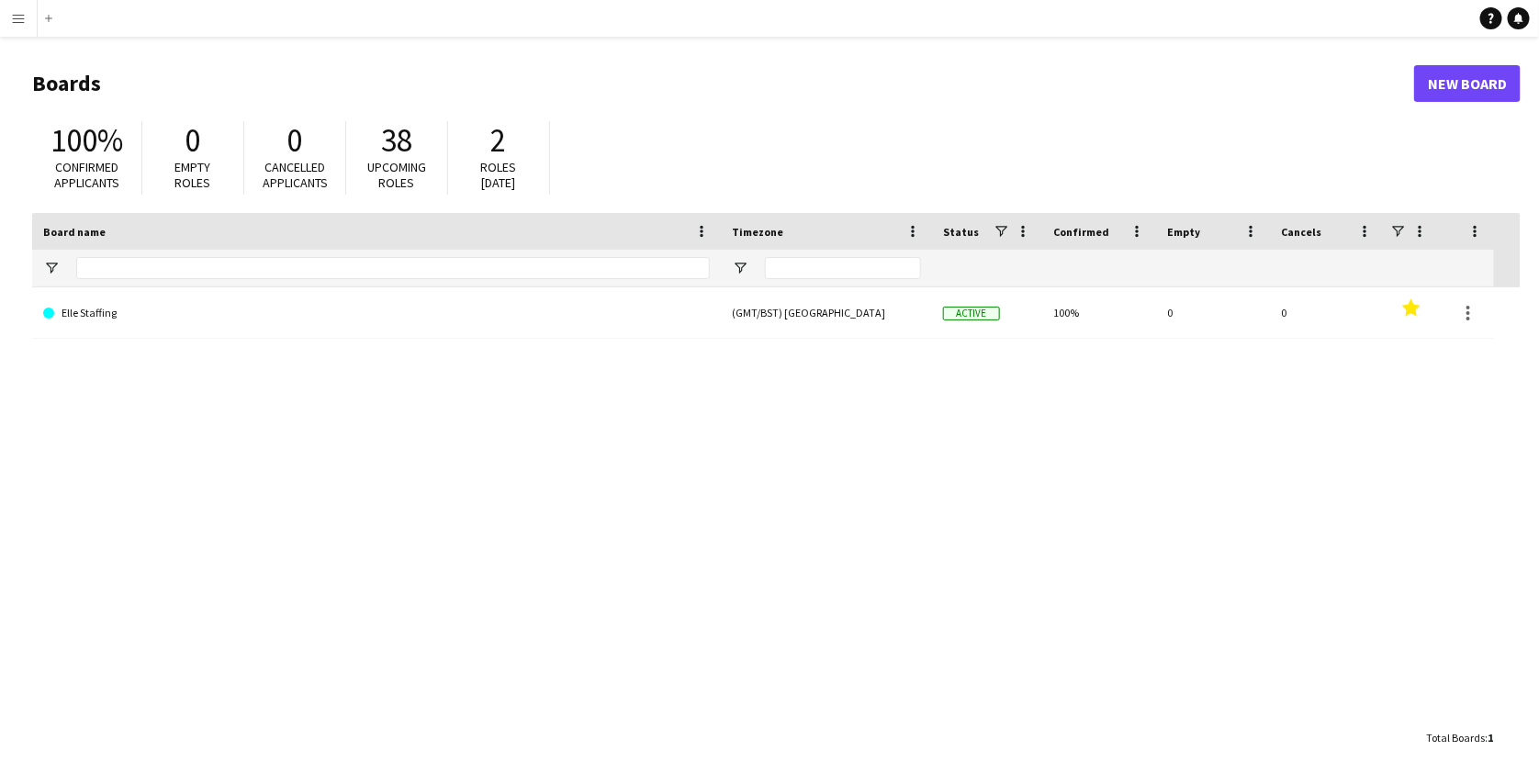
click at [11, 14] on app-icon "Menu" at bounding box center [18, 18] width 15 height 15
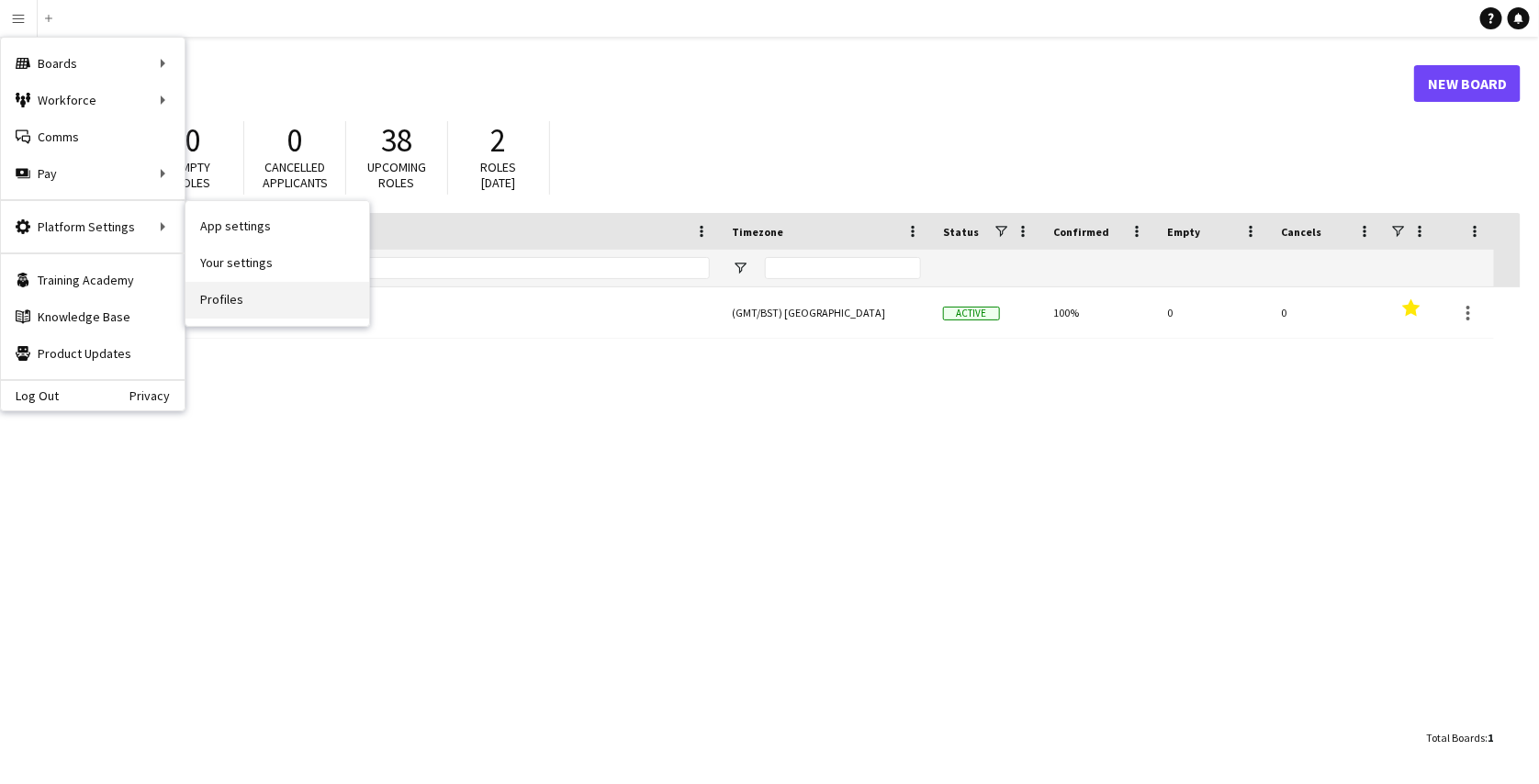
click at [213, 290] on link "Profiles" at bounding box center [278, 301] width 184 height 37
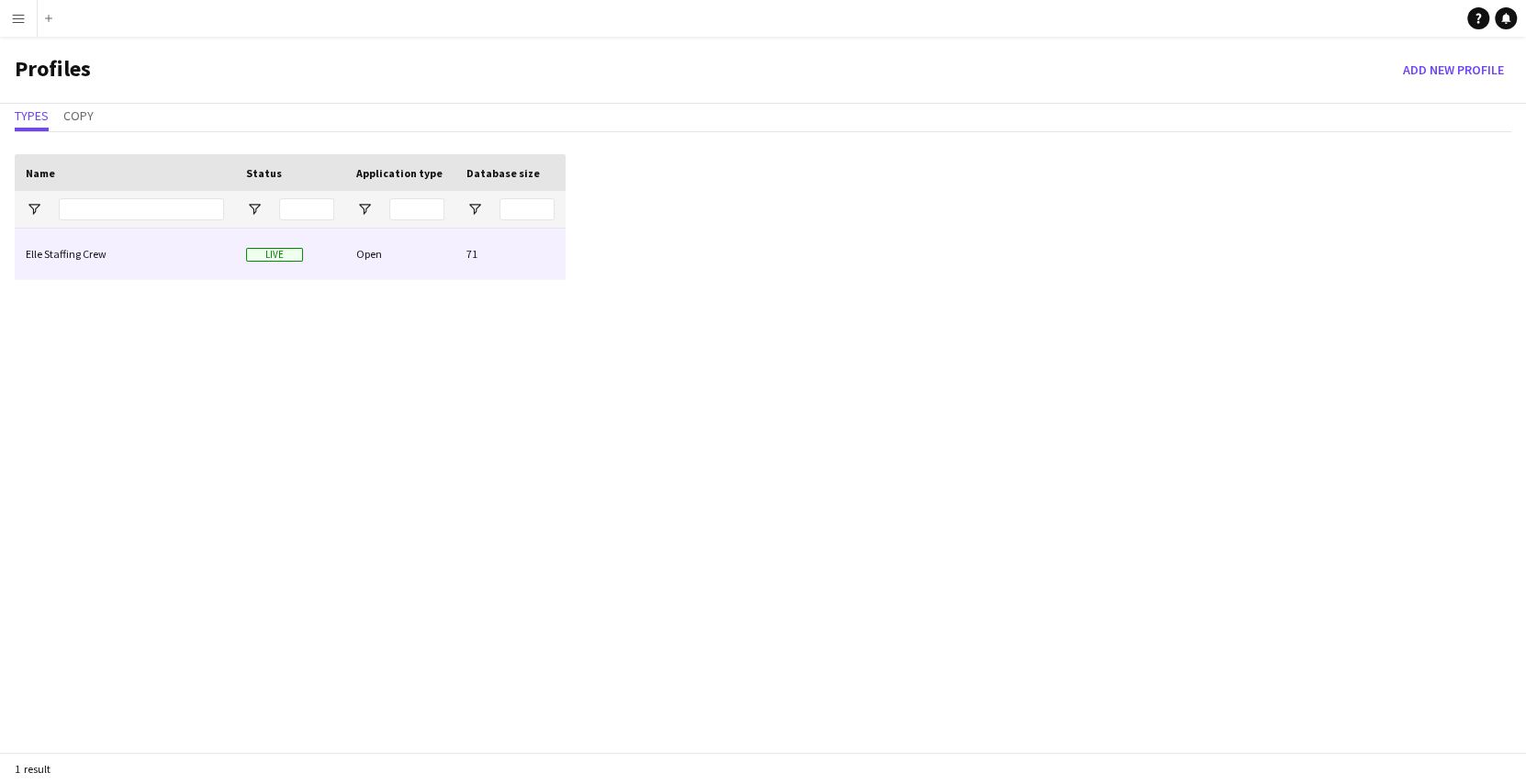
click at [131, 256] on div "Elle Staffing Crew" at bounding box center [125, 254] width 221 height 51
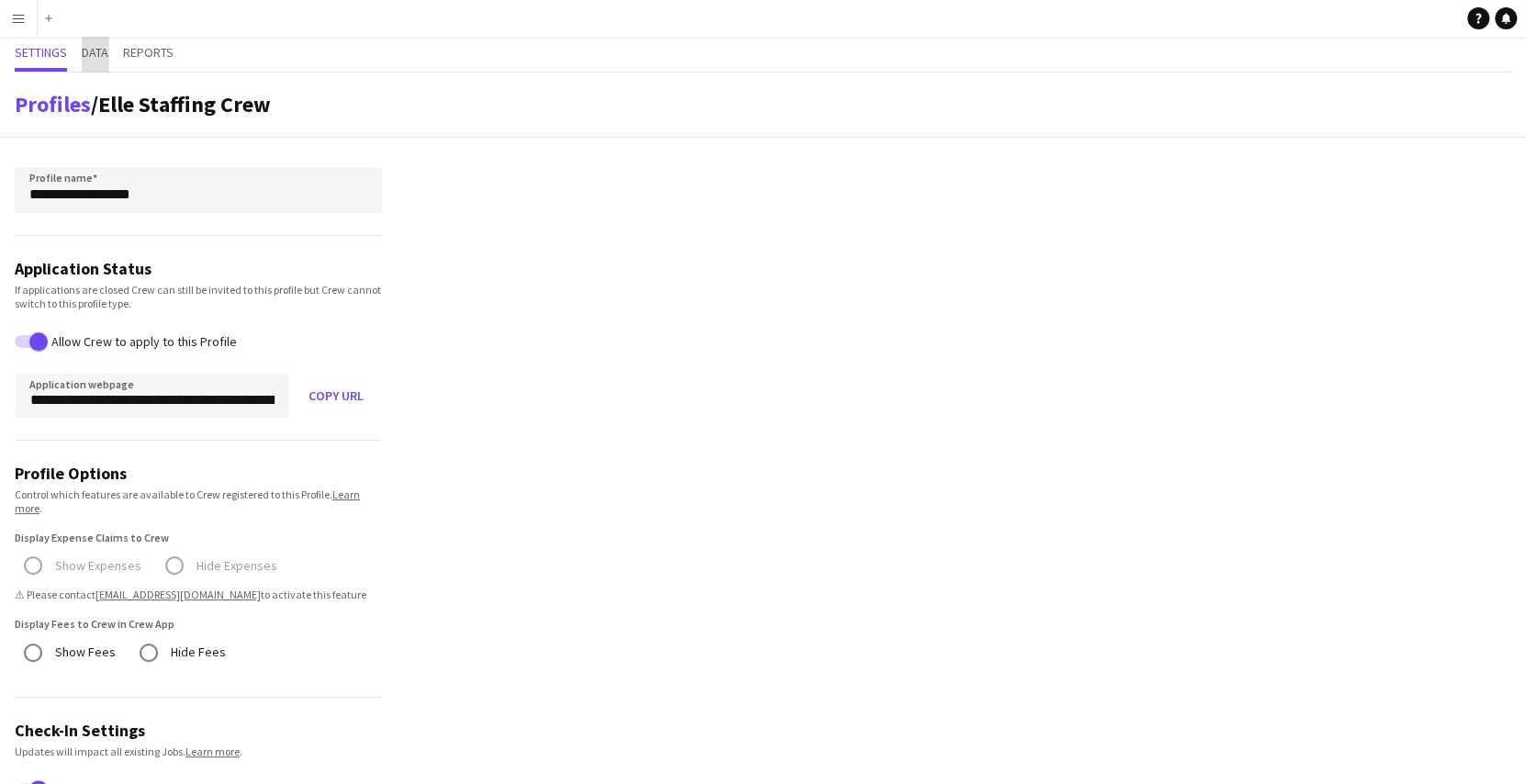
click at [83, 51] on span "Data" at bounding box center [95, 52] width 27 height 13
